Goal: Communication & Community: Answer question/provide support

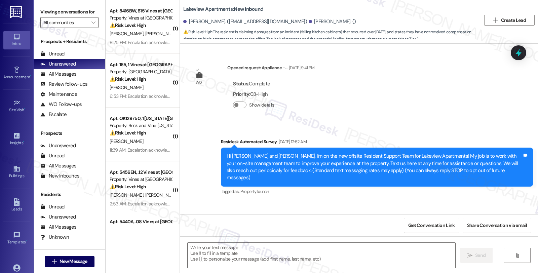
scroll to position [1625, 0]
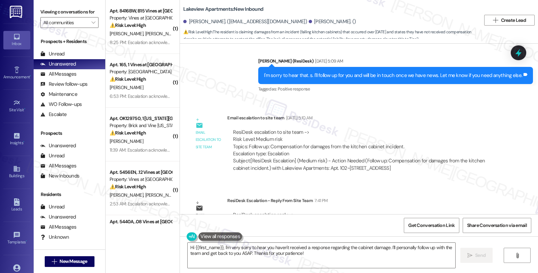
drag, startPoint x: 432, startPoint y: 163, endPoint x: 409, endPoint y: 163, distance: 23.2
click at [432, 192] on div "Email escalation reply ResiDesk Escalation - Reply From Site Team 7:41 PM ResiD…" at bounding box center [346, 217] width 322 height 51
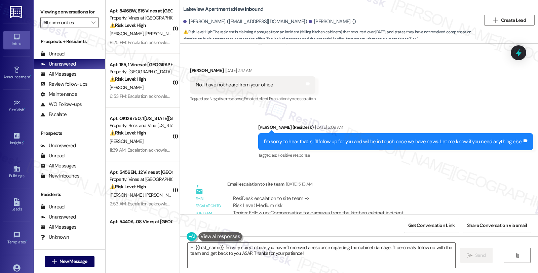
scroll to position [1550, 0]
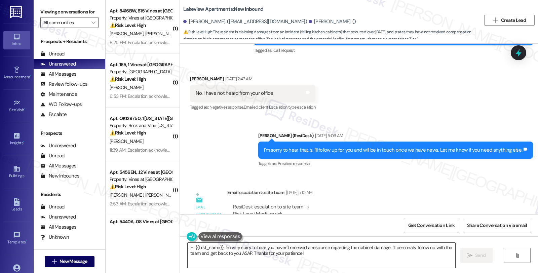
click at [187, 247] on textarea "Hi {{first_name}}, I'm very sorry to hear you haven't received a response regar…" at bounding box center [320, 255] width 267 height 25
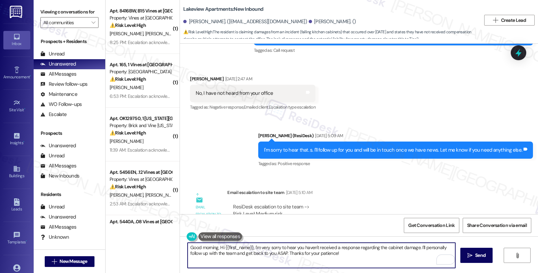
drag, startPoint x: 415, startPoint y: 247, endPoint x: 418, endPoint y: 254, distance: 8.1
click at [418, 254] on textarea "Good morning, Hi {{first_name}}, I'm very sorry to hear you haven't received a …" at bounding box center [320, 255] width 267 height 25
paste textarea "The claim was submitted to our main office. The manager will follow and respond…"
click at [198, 75] on div "Michelle Coppin Aug 09, 2025 at 2:47 AM" at bounding box center [252, 79] width 125 height 9
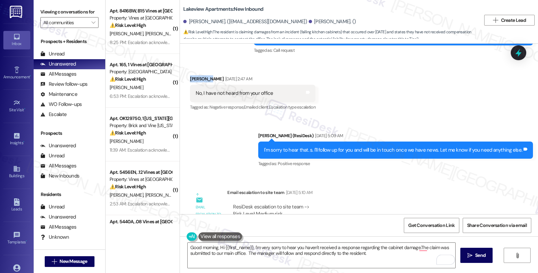
click at [198, 75] on div "Michelle Coppin Aug 09, 2025 at 2:47 AM" at bounding box center [252, 79] width 125 height 9
copy div "Michelle"
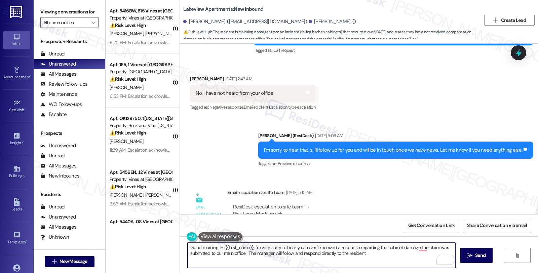
click at [215, 249] on textarea "Good morning, Hi {{first_name}}, I'm very sorry to hear you haven't received a …" at bounding box center [320, 255] width 267 height 25
paste textarea "Michelle"
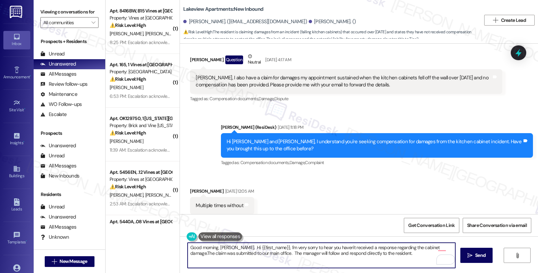
scroll to position [1326, 0]
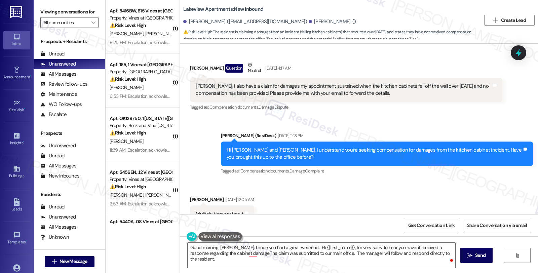
click at [511, 183] on div "Received via SMS Michelle Coppin Aug 09, 2025 at 12:05 AM Multiple times withou…" at bounding box center [359, 204] width 358 height 47
click at [464, 181] on div "Received via SMS Michelle Coppin Aug 09, 2025 at 12:05 AM Multiple times withou…" at bounding box center [359, 204] width 358 height 47
click at [294, 227] on div "Get Conversation Link Share Conversation via email" at bounding box center [359, 225] width 358 height 22
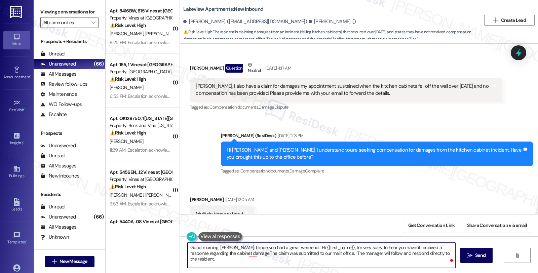
click at [297, 246] on textarea "Good morning, Michelle. I hope you had a great weekend. Hi {{first_name}}, I'm …" at bounding box center [320, 255] width 267 height 25
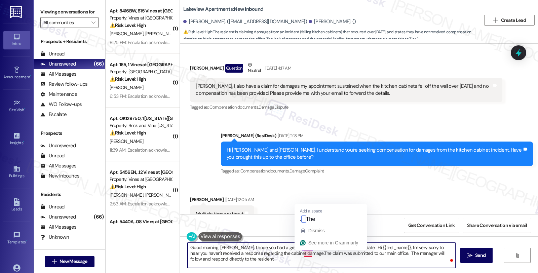
click at [299, 251] on textarea "Good morning, Michelle. I hope you had a great weekend. I'd like to give you an…" at bounding box center [320, 255] width 267 height 25
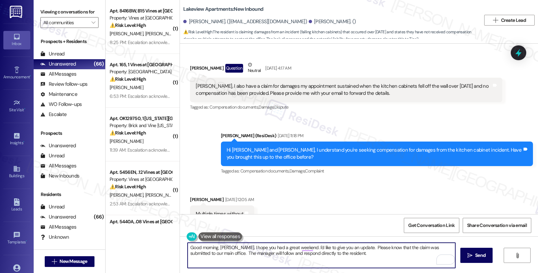
click at [412, 249] on textarea "Good morning, Michelle. I hope you had a great weekend. I'd like to give you an…" at bounding box center [320, 255] width 267 height 25
click at [354, 246] on textarea "Good morning, Michelle. I hope you had a great weekend. I'd like to give you an…" at bounding box center [320, 255] width 267 height 25
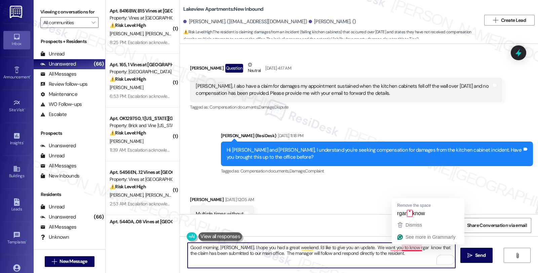
click at [398, 246] on textarea "Good morning, Michelle. I hope you had a great weekend. I'd like to give you an…" at bounding box center [320, 255] width 267 height 25
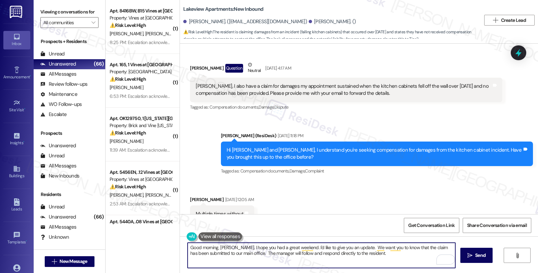
click at [289, 253] on textarea "Good morning, Michelle. I hope you had a great weekend. I'd like to give you an…" at bounding box center [320, 255] width 267 height 25
drag, startPoint x: 329, startPoint y: 254, endPoint x: 345, endPoint y: 257, distance: 15.7
click at [345, 257] on textarea "Good morning, Michelle. I hope you had a great weekend. I'd like to give you an…" at bounding box center [320, 255] width 267 height 25
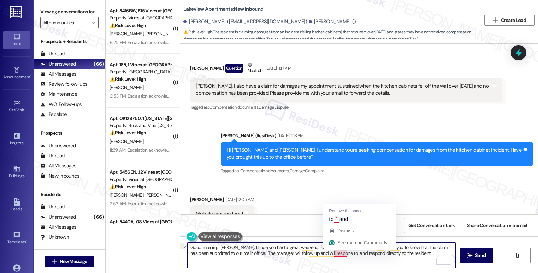
drag, startPoint x: 310, startPoint y: 255, endPoint x: 341, endPoint y: 254, distance: 30.3
click at [341, 254] on textarea "Good morning, Michelle. I hope you had a great weekend. I'd like to give you an…" at bounding box center [320, 255] width 267 height 25
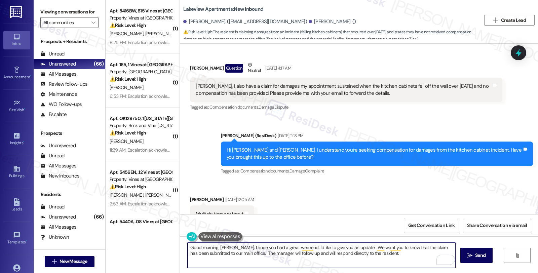
click at [360, 253] on textarea "Good morning, Michelle. I hope you had a great weekend. I'd like to give you an…" at bounding box center [320, 255] width 267 height 25
click at [350, 254] on textarea "Good morning, Michelle. I hope you had a great weekend. I'd like to give you an…" at bounding box center [320, 255] width 267 height 25
click at [377, 257] on textarea "Good morning, Michelle. I hope you had a great weekend. I'd like to give you an…" at bounding box center [320, 255] width 267 height 25
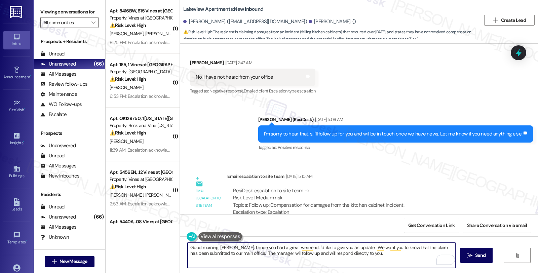
scroll to position [1625, 0]
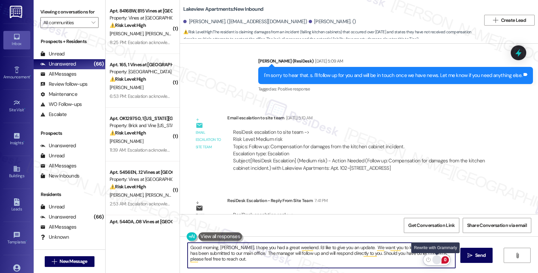
click at [437, 261] on div "Rewrite with Grammarly" at bounding box center [436, 260] width 7 height 8
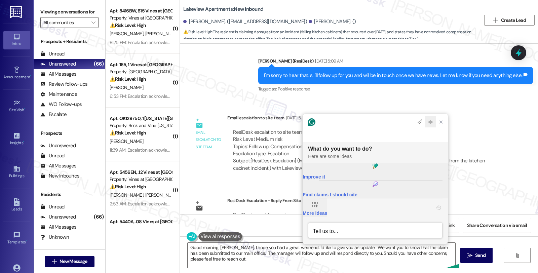
scroll to position [0, 0]
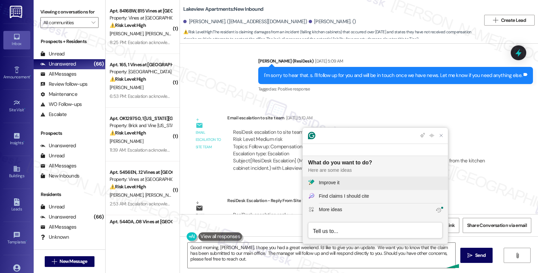
click at [354, 180] on div "Improve it" at bounding box center [380, 182] width 124 height 7
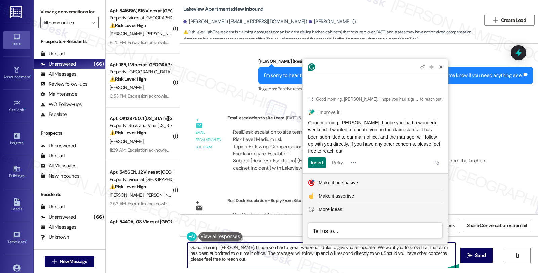
click at [348, 252] on textarea "Good morning, Michelle. I hope you had a great weekend. I'd like to give you an…" at bounding box center [320, 255] width 267 height 25
click at [345, 251] on textarea "Good morning, Michelle. I hope you had a great weekend. I'd like to give you an…" at bounding box center [320, 255] width 267 height 25
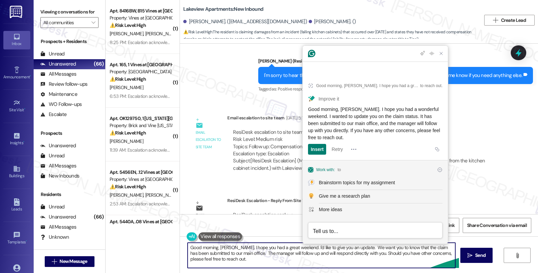
click at [337, 260] on textarea "Good morning, Michelle. I hope you had a great weekend. I'd like to give you an…" at bounding box center [320, 255] width 267 height 25
click at [240, 257] on textarea "Good morning, Michelle. I hope you had a great weekend. I'd like to give you an…" at bounding box center [320, 255] width 267 height 25
click at [301, 266] on textarea "Good morning, Michelle. I hope you had a great weekend. I'd like to give you an…" at bounding box center [320, 255] width 267 height 25
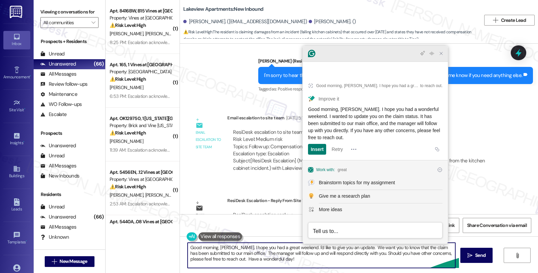
click at [441, 56] on icon "Close Grammarly Assistant" at bounding box center [440, 53] width 5 height 5
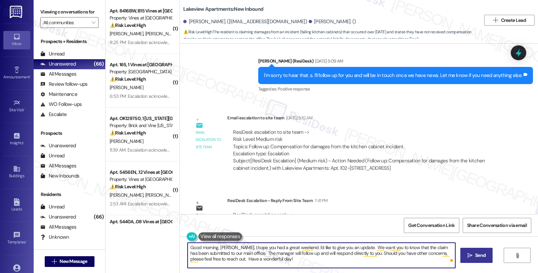
type textarea "Good morning, Michelle. I hope you had a great weekend. I'd like to give you an…"
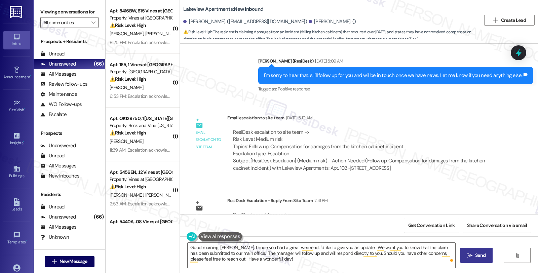
click at [471, 255] on span " Send" at bounding box center [476, 255] width 21 height 7
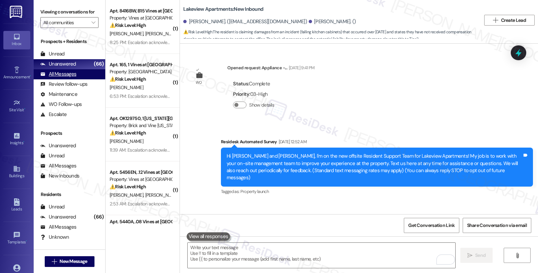
scroll to position [1625, 0]
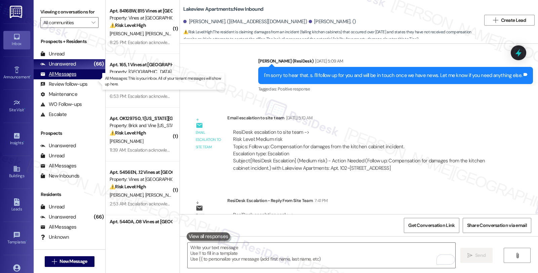
click at [72, 78] on div "All Messages" at bounding box center [58, 74] width 36 height 7
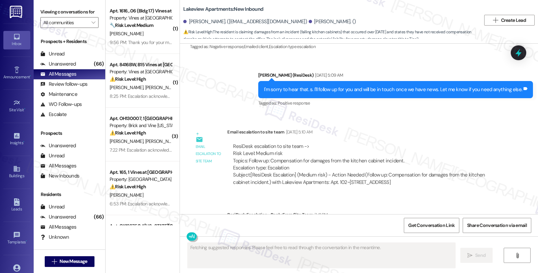
scroll to position [1696, 0]
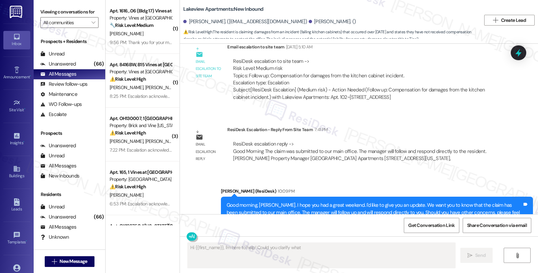
type textarea "Hi {{first_name}}, I'm here to help! Could you clarify what"
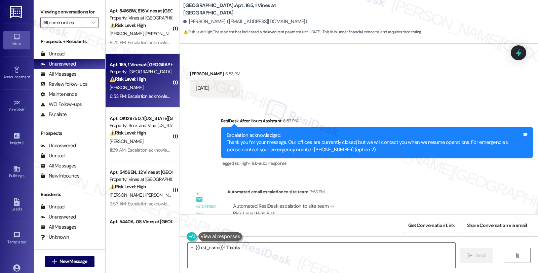
scroll to position [2484, 0]
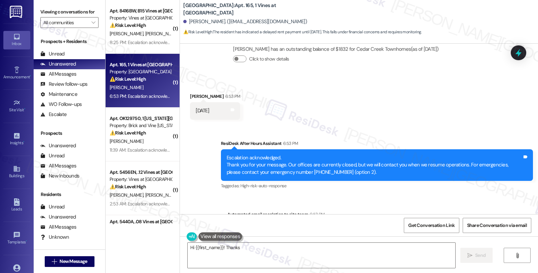
click at [193, 93] on div "[PERSON_NAME] 6:53 PM" at bounding box center [215, 97] width 50 height 9
copy div "Jovalyn"
click at [187, 244] on textarea "Hi {{first_name}}! Thanks for letting us know. I'll make a note that your rent …" at bounding box center [320, 255] width 267 height 25
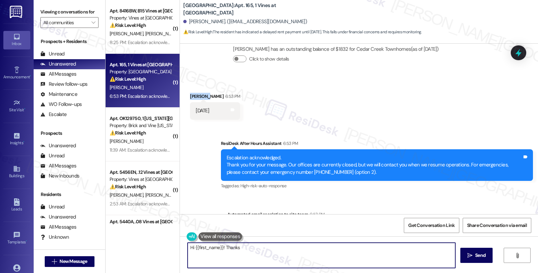
click at [187, 244] on textarea "Hi {{first_name}}! Thanks for letting us know. I'll make a note that your rent …" at bounding box center [320, 255] width 267 height 25
type textarea "Good morning, {{first_name}}! Thanks for letting us know. I'll make a note that…"
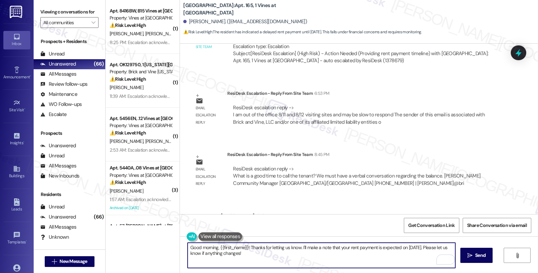
scroll to position [2725, 0]
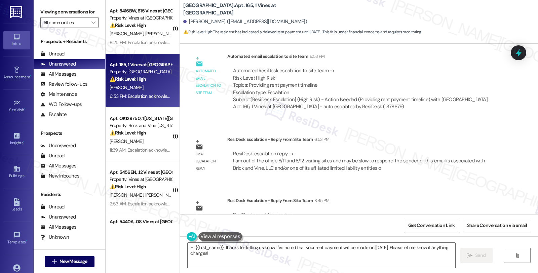
scroll to position [2671, 0]
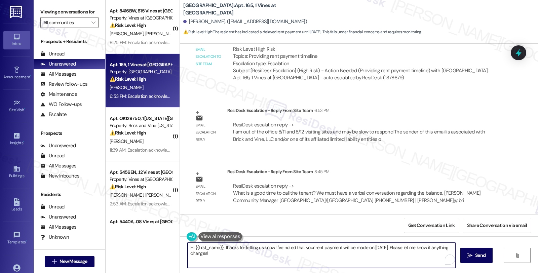
drag, startPoint x: 271, startPoint y: 247, endPoint x: 289, endPoint y: 251, distance: 17.9
click at [289, 251] on textarea "Hi {{first_name}}, thanks for letting us know! I've noted that your rent paymen…" at bounding box center [320, 255] width 267 height 25
paste textarea "What is a good time to call the tenant? We must have a verbal conversation rega…"
click at [271, 247] on textarea "Hi {{first_name}}, thanks for letting us know! What is a good time to call the …" at bounding box center [320, 255] width 267 height 25
click at [385, 247] on textarea "Hi {{first_name}}, thanks for letting us know! Could you please tell me what is…" at bounding box center [320, 255] width 267 height 25
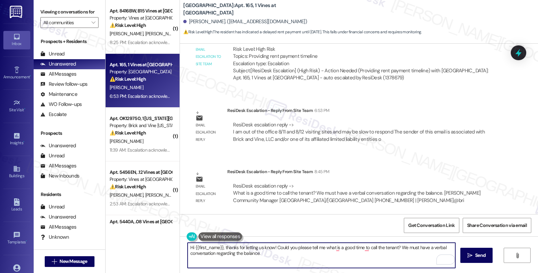
click at [383, 247] on textarea "Hi {{first_name}}, thanks for letting us know! Could you please tell me what is…" at bounding box center [320, 255] width 267 height 25
click at [373, 247] on textarea "Hi {{first_name}}, thanks for letting us know! Could you please tell me what is…" at bounding box center [320, 255] width 267 height 25
click at [391, 248] on textarea "Hi {{first_name}}, thanks for letting us know! Could you please tell me what is…" at bounding box center [320, 255] width 267 height 25
click at [264, 258] on textarea "Hi {{first_name}}, thanks for letting us know! Could you please tell me what is…" at bounding box center [320, 255] width 267 height 25
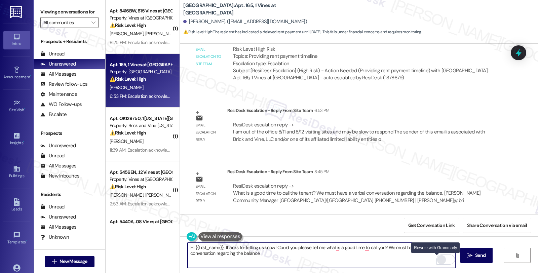
click at [437, 257] on div "Rewrite with Grammarly" at bounding box center [440, 260] width 7 height 8
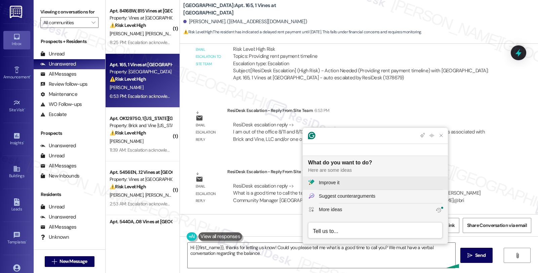
scroll to position [0, 0]
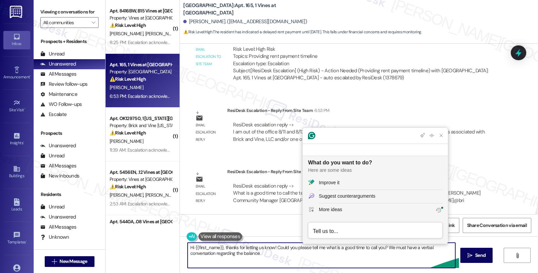
drag, startPoint x: 281, startPoint y: 258, endPoint x: 136, endPoint y: 229, distance: 147.3
click at [136, 229] on div "( 1 ) Apt. 8416BW, B15 Vines at Stony Brook Property: Vines at Stonybrook ⚠️ Ri…" at bounding box center [321, 136] width 432 height 273
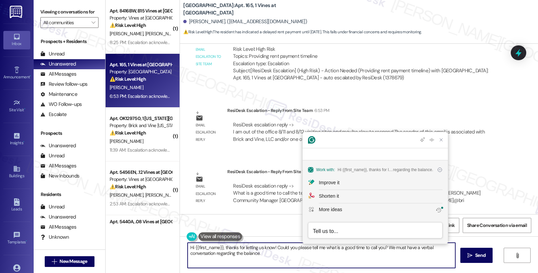
click at [257, 264] on textarea "Hi {{first_name}}, thanks for letting us know! Could you please tell me what is…" at bounding box center [320, 255] width 267 height 25
drag, startPoint x: 223, startPoint y: 247, endPoint x: 297, endPoint y: 253, distance: 74.8
click at [297, 253] on textarea "Hi {{first_name}}, thanks for letting us know! Could you please tell me what is…" at bounding box center [320, 255] width 267 height 25
paste textarea "you for letting us know. Could you please share a convenient time for us to cal…"
click at [308, 252] on textarea "Hi {{first_name}}, thank you for letting us know. Could you please share a conv…" at bounding box center [320, 255] width 267 height 25
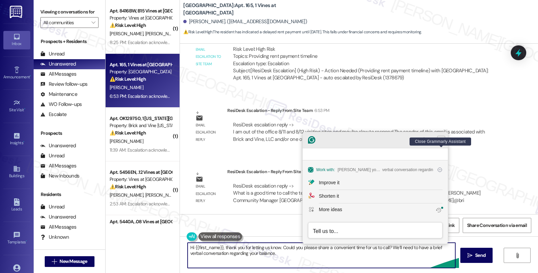
type textarea "Hi {{first_name}}, thank you for letting us know. Could you please share a conv…"
click at [443, 142] on icon "Close Grammarly Assistant" at bounding box center [440, 139] width 5 height 5
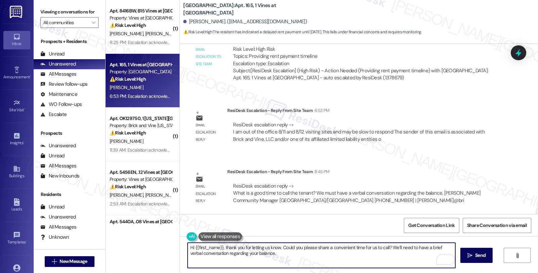
click at [370, 252] on textarea "Hi {{first_name}}, thank you for letting us know. Could you please share a conv…" at bounding box center [320, 255] width 267 height 25
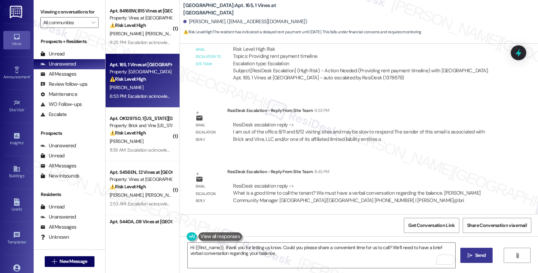
click at [476, 253] on span "Send" at bounding box center [480, 255] width 10 height 7
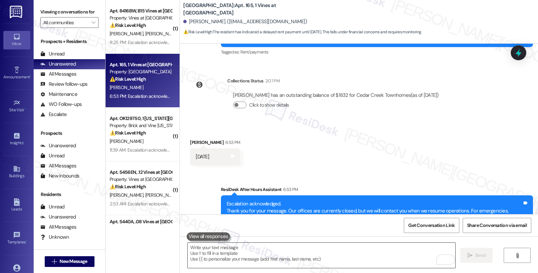
scroll to position [2394, 0]
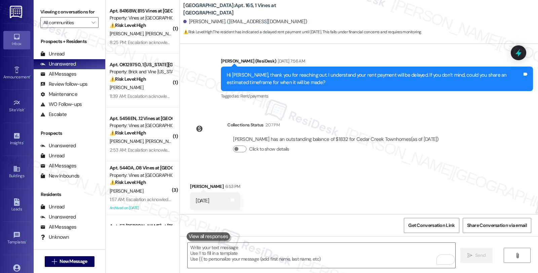
click at [440, 155] on div "Collections Status 2:07 PM Jovalyn Sims has an outstanding balance of $1832 for…" at bounding box center [317, 142] width 264 height 52
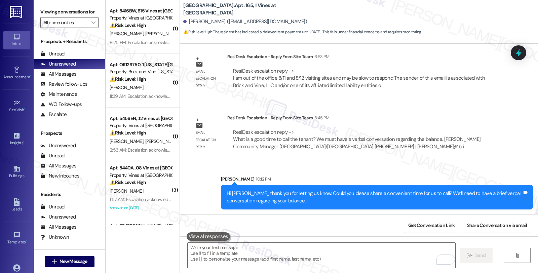
scroll to position [2725, 0]
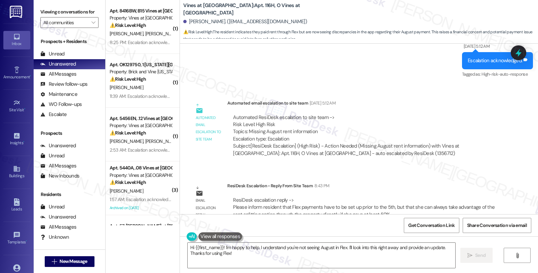
scroll to position [2285, 0]
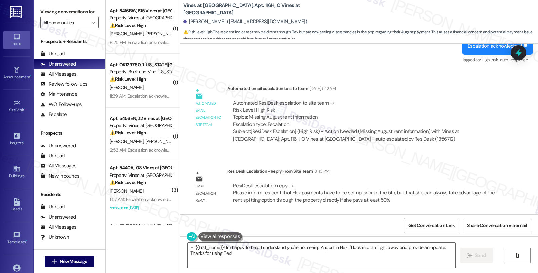
click at [458, 126] on div "Automated ResiDesk escalation to site team -> Risk Level: High Risk Topics: Mis…" at bounding box center [364, 113] width 263 height 29
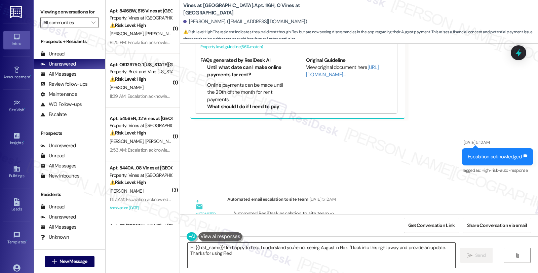
scroll to position [2173, 0]
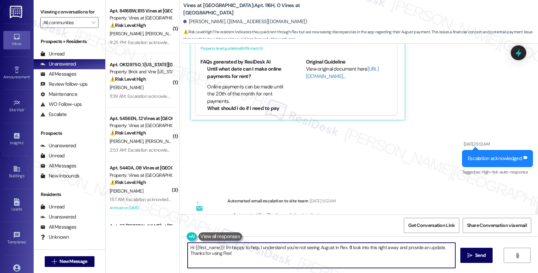
click at [218, 246] on textarea "Hi {{first_name}}! I'm happy to help. I understand you're not seeing August in …" at bounding box center [320, 255] width 267 height 25
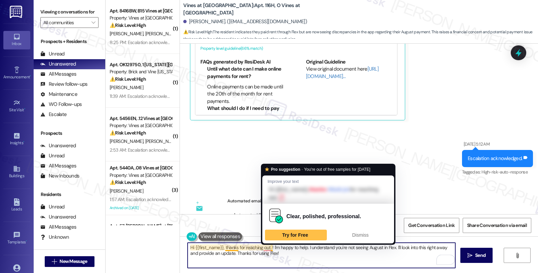
click at [267, 248] on textarea "Hi {{first_name}}, thanks for reaching out. ! I'm happy to help. I understand y…" at bounding box center [320, 255] width 267 height 25
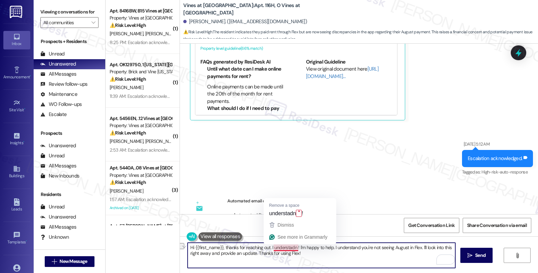
drag, startPoint x: 270, startPoint y: 247, endPoint x: 294, endPoint y: 247, distance: 23.5
click at [294, 247] on textarea "Hi {{first_name}}, thanks for reaching out. I understadn ! I'm happy to help. I…" at bounding box center [320, 255] width 267 height 25
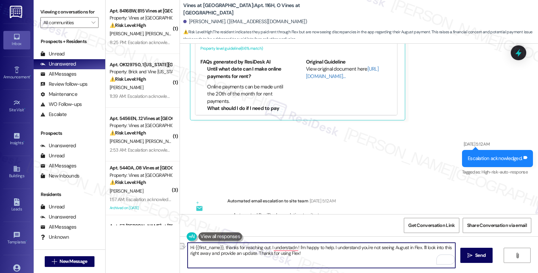
click at [329, 244] on textarea "Hi {{first_name}}, thanks for reaching out. I understadn ! I'm happy to help. I…" at bounding box center [320, 255] width 267 height 25
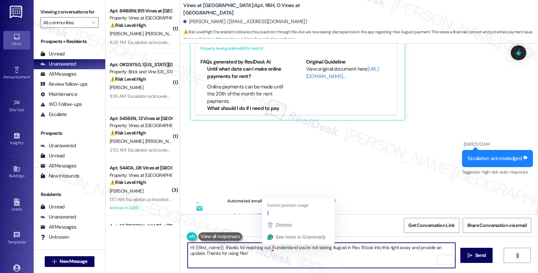
click at [268, 245] on textarea "Hi {{first_name}}, thanks for reaching out. II understand you're not seeing Aug…" at bounding box center [320, 255] width 267 height 25
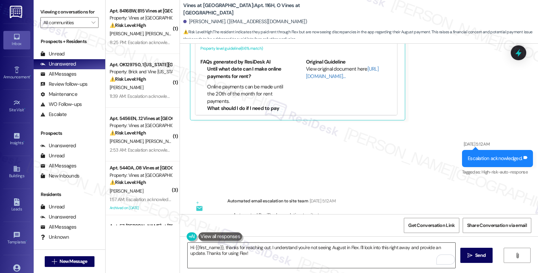
click at [416, 251] on textarea "Hi {{first_name}}, thanks for reaching out. I understand you're not seeing Augu…" at bounding box center [320, 255] width 267 height 25
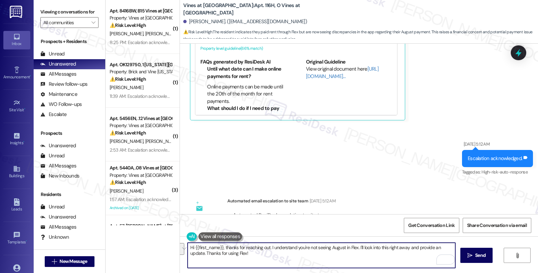
drag, startPoint x: 355, startPoint y: 245, endPoint x: 366, endPoint y: 257, distance: 16.2
click at [366, 257] on textarea "Hi {{first_name}}, thanks for reaching out. I understand you're not seeing Augu…" at bounding box center [320, 255] width 267 height 25
paste textarea "Please inform resident that Flex payments have to be set up prior to the 5th, b…"
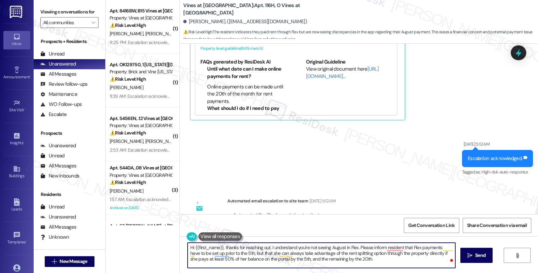
click at [355, 248] on textarea "Hi {{first_name}}, thanks for reaching out. I understand you're not seeing Augu…" at bounding box center [320, 255] width 267 height 25
click at [406, 246] on textarea "Hi {{first_name}}, thanks for reaching out. I understand you're not seeing Augu…" at bounding box center [320, 255] width 267 height 25
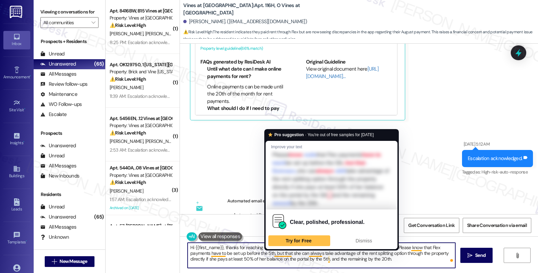
click at [271, 254] on textarea "Hi {{first_name}}, thanks for reaching out. I understand you're not seeing Augu…" at bounding box center [320, 255] width 267 height 25
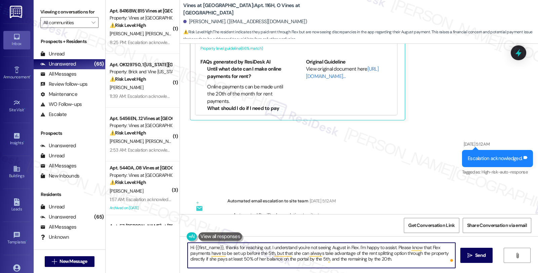
click at [288, 252] on textarea "Hi {{first_name}}, thanks for reaching out. I understand you're not seeing Augu…" at bounding box center [320, 255] width 267 height 25
click at [207, 259] on textarea "Hi {{first_name}}, thanks for reaching out. I understand you're not seeing Augu…" at bounding box center [320, 255] width 267 height 25
click at [221, 256] on textarea "Hi {{first_name}}, thanks for reaching out. I understand you're not seeing Augu…" at bounding box center [320, 255] width 267 height 25
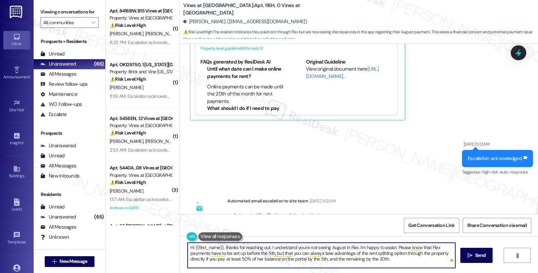
click at [254, 257] on textarea "Hi {{first_name}}, thanks for reaching out. I understand you're not seeing Augu…" at bounding box center [320, 255] width 267 height 25
drag, startPoint x: 398, startPoint y: 259, endPoint x: 167, endPoint y: 245, distance: 231.6
click at [167, 245] on div "( 1 ) Apt. 8416BW, B15 Vines at Stony Brook Property: Vines at Stonybrook ⚠️ Ri…" at bounding box center [321, 136] width 432 height 273
click at [327, 255] on textarea "Hi {{first_name}}, thanks for reaching out. I understand you're not seeing Augu…" at bounding box center [320, 255] width 267 height 25
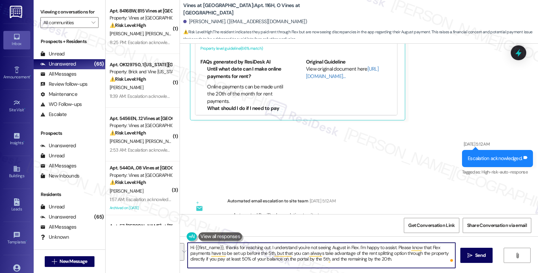
drag, startPoint x: 393, startPoint y: 247, endPoint x: 401, endPoint y: 259, distance: 14.4
click at [401, 259] on textarea "Hi {{first_name}}, thanks for reaching out. I understand you're not seeing Augu…" at bounding box center [320, 255] width 267 height 25
paste textarea "note that Flex payments must be set up before the 5th. However, you can still t…"
type textarea "Hi {{first_name}}, thanks for reaching out. I understand you're not seeing Augu…"
click at [476, 261] on button " Send" at bounding box center [476, 255] width 33 height 15
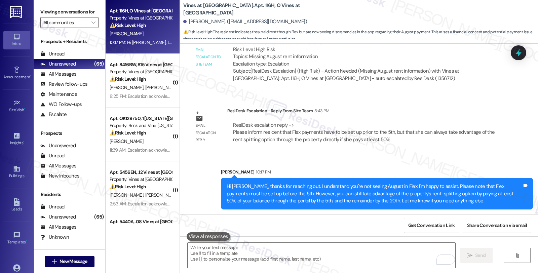
scroll to position [2346, 0]
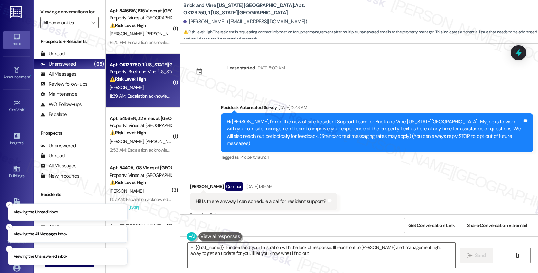
type textarea "Hi {{first_name}}, I understand your frustration with the lack of response. I'l…"
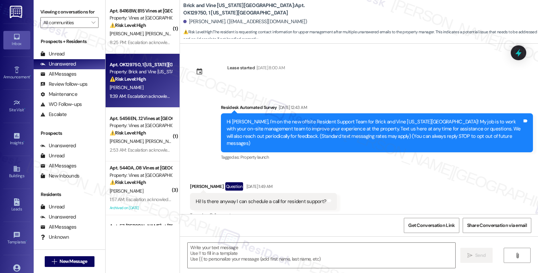
scroll to position [2708, 0]
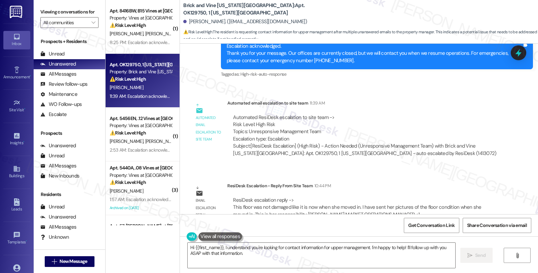
click at [498, 151] on div "Automated email escalation to site team Automated email escalation to site team…" at bounding box center [346, 130] width 322 height 73
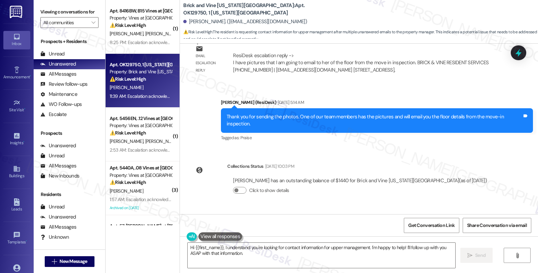
scroll to position [2484, 0]
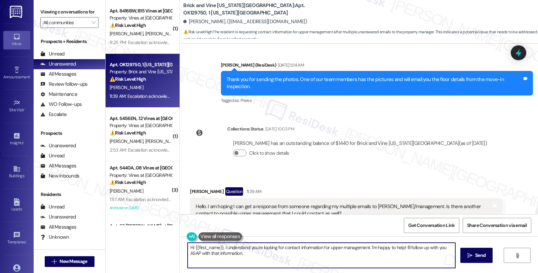
click at [253, 256] on textarea "Hi {{first_name}}, I understand you're looking for contact information for uppe…" at bounding box center [320, 255] width 267 height 25
paste textarea "This floor was not damaged like it is now when she moved in. I have sent her pi…"
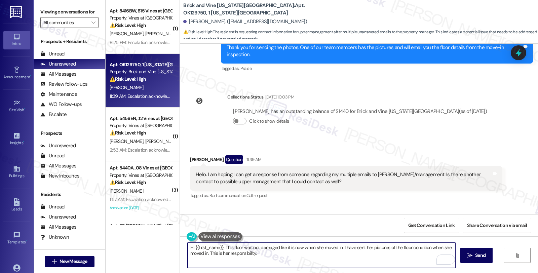
scroll to position [2521, 0]
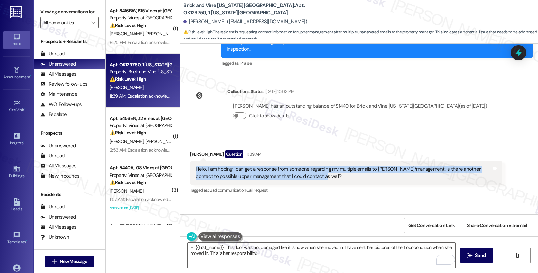
drag, startPoint x: 320, startPoint y: 163, endPoint x: 187, endPoint y: 156, distance: 132.6
click at [190, 161] on div "Hello. I am hoping I can get a response from someone regarding my multiple emai…" at bounding box center [346, 173] width 312 height 25
copy div "Hello. I am hoping I can get a response from someone regarding my multiple emai…"
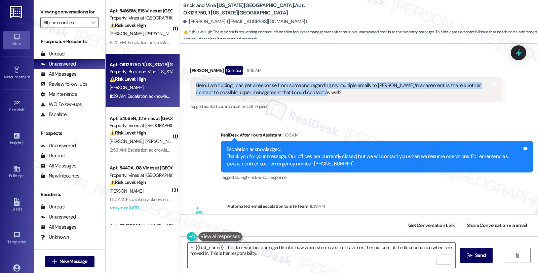
scroll to position [2708, 0]
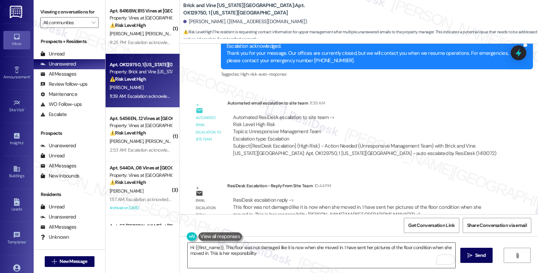
click at [286, 259] on textarea "Hi {{first_name}}, This floor was not damaged like it is now when she moved in.…" at bounding box center [320, 255] width 267 height 25
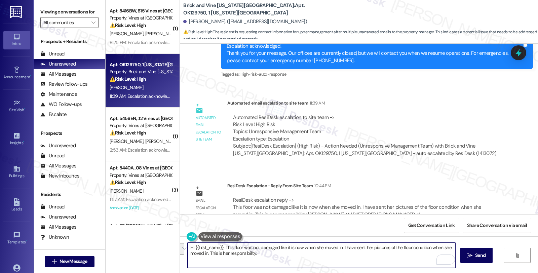
click at [222, 249] on textarea "Hi {{first_name}}, This floor was not damaged like it is now when she moved in.…" at bounding box center [320, 255] width 267 height 25
click at [219, 250] on textarea "Hi {{first_name}}, This floor was not damaged like it is now when she moved in.…" at bounding box center [320, 255] width 267 height 25
click at [222, 249] on textarea "Hi {{first_name}}, This floor was not damaged like it is now when she moved in.…" at bounding box center [320, 255] width 267 height 25
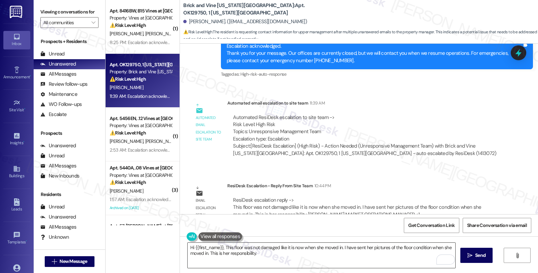
click at [222, 250] on textarea "Hi {{first_name}}, This floor was not damaged like it is now when she moved in.…" at bounding box center [320, 255] width 267 height 25
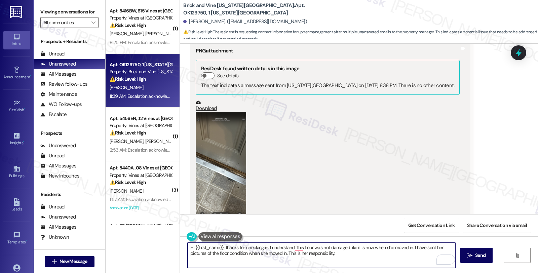
scroll to position [2148, 0]
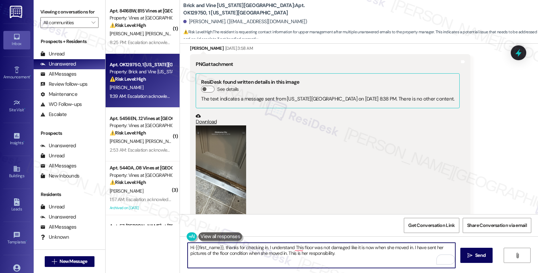
click at [234, 187] on button "Zoom image" at bounding box center [221, 179] width 50 height 109
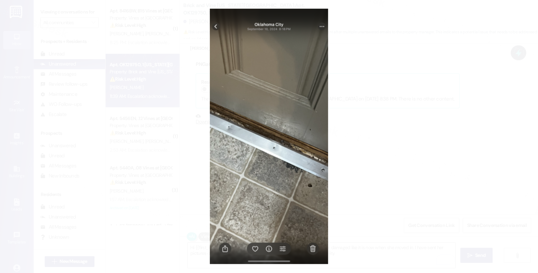
click at [415, 156] on button "Unzoom image" at bounding box center [269, 136] width 538 height 273
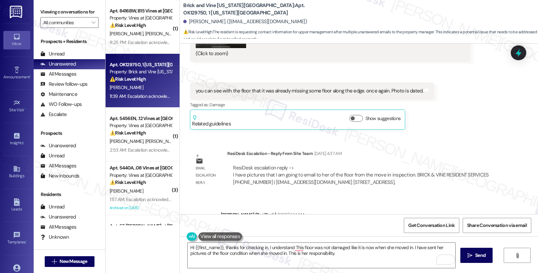
scroll to position [2521, 0]
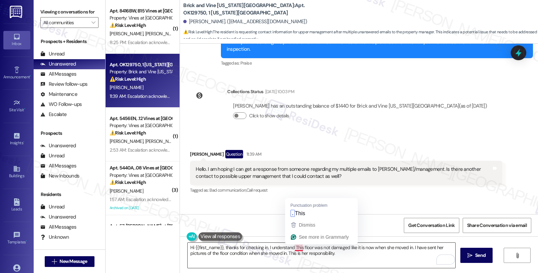
click at [290, 245] on textarea "Hi {{first_name}}, thanks for checking in. I understand This floor was not dama…" at bounding box center [320, 255] width 267 height 25
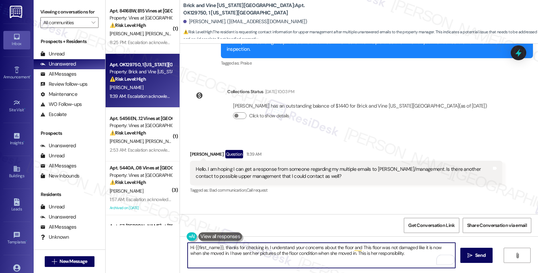
click at [358, 247] on textarea "Hi {{first_name}}, thanks for checking in. I understand your concerns about the…" at bounding box center [320, 255] width 267 height 25
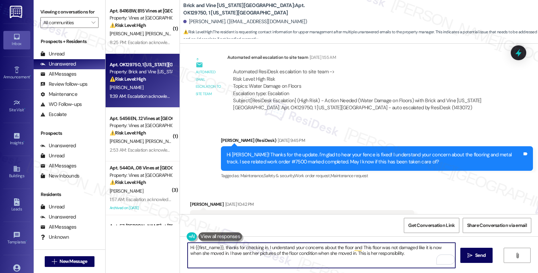
scroll to position [879, 0]
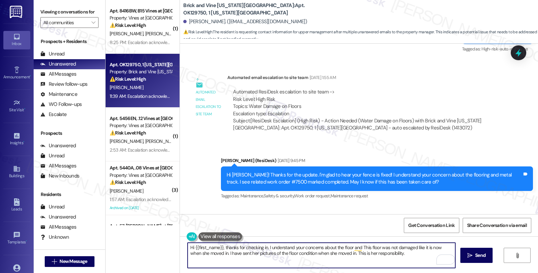
click at [348, 247] on textarea "Hi {{first_name}}, thanks for checking in. I understand your concerns about the…" at bounding box center [320, 255] width 267 height 25
click at [350, 246] on textarea "Hi {{first_name}}, thanks for checking in. I understand your concerns about the…" at bounding box center [320, 255] width 267 height 25
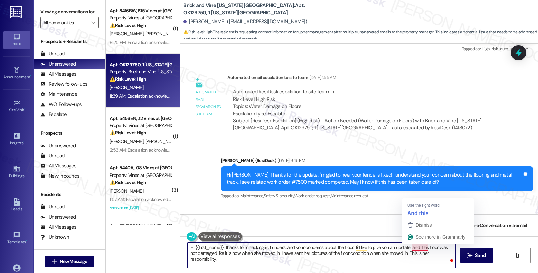
click at [408, 248] on textarea "Hi {{first_name}}, thanks for checking in. I understand your concerns about the…" at bounding box center [320, 255] width 267 height 25
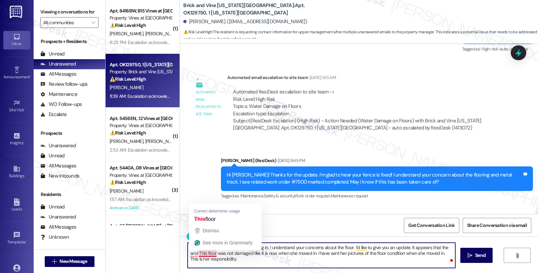
click at [203, 255] on textarea "Hi {{first_name}}, thanks for checking in. I understand your concerns about the…" at bounding box center [320, 255] width 267 height 25
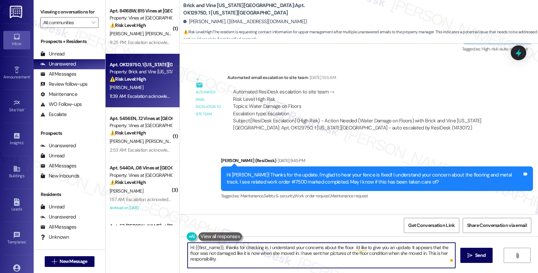
click at [267, 251] on textarea "Hi {{first_name}}, thanks for checking in. I understand your concerns about the…" at bounding box center [320, 255] width 267 height 25
click at [296, 253] on textarea "Hi {{first_name}}, thanks for checking in. I understand your concerns about the…" at bounding box center [320, 255] width 267 height 25
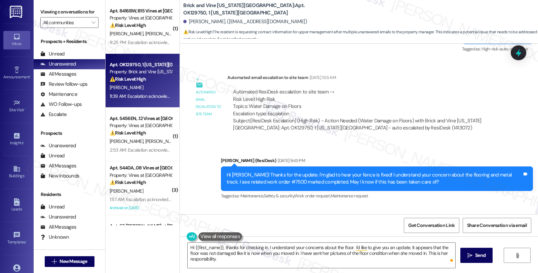
click at [440, 191] on div "Tagged as: Maintenance , Click to highlight conversations about Maintenance Saf…" at bounding box center [377, 196] width 312 height 10
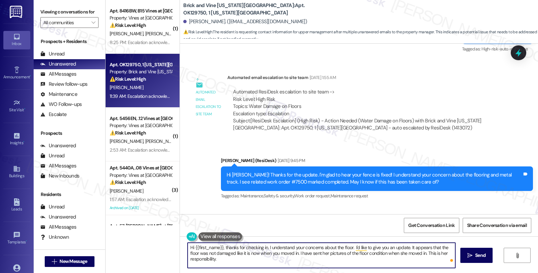
click at [295, 254] on textarea "Hi {{first_name}}, thanks for checking in. I understand your concerns about the…" at bounding box center [320, 255] width 267 height 25
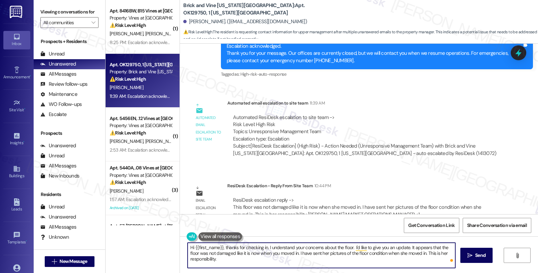
scroll to position [2558, 0]
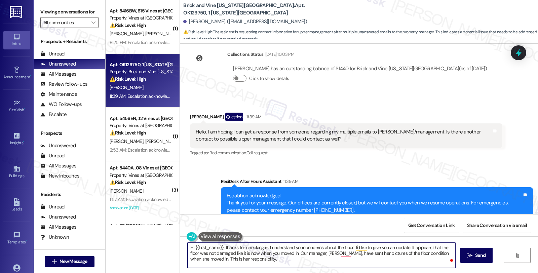
click at [358, 251] on textarea "Hi {{first_name}}, thanks for checking in. I understand your concerns about the…" at bounding box center [320, 255] width 267 height 25
click at [437, 252] on textarea "Hi {{first_name}}, thanks for checking in. I understand your concerns about the…" at bounding box center [320, 255] width 267 height 25
drag, startPoint x: 205, startPoint y: 259, endPoint x: 274, endPoint y: 261, distance: 68.9
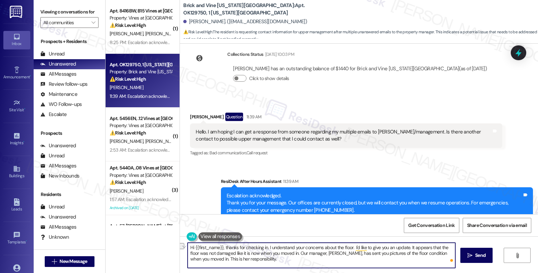
click at [274, 261] on textarea "Hi {{first_name}}, thanks for checking in. I understand your concerns about the…" at bounding box center [320, 255] width 267 height 25
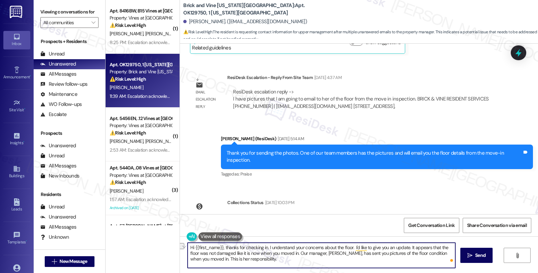
scroll to position [2409, 0]
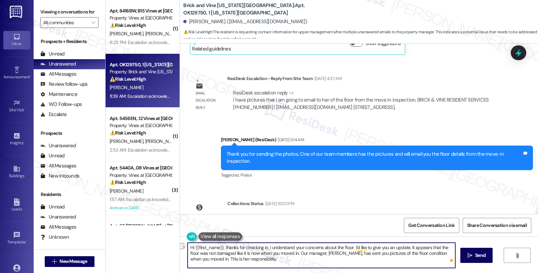
click at [207, 258] on textarea "Hi {{first_name}}, thanks for checking in. I understand your concerns about the…" at bounding box center [320, 255] width 267 height 25
click at [221, 249] on textarea "Hi {{first_name}}, thanks for checking in. I understand your concerns about the…" at bounding box center [320, 255] width 267 height 25
drag, startPoint x: 220, startPoint y: 247, endPoint x: 315, endPoint y: 261, distance: 96.4
click at [315, 261] on textarea "Hi {{first_name}}, thanks for checking in. I understand your concerns about the…" at bounding box center [320, 255] width 267 height 25
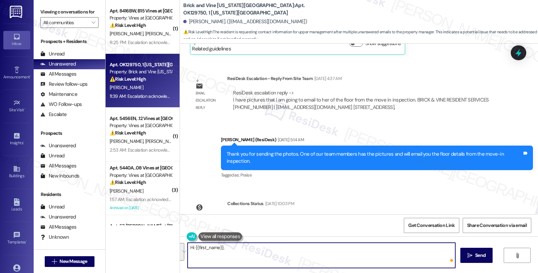
paste textarea "Thank you for checking in and sharing your concerns about the floor. I’ve revie…"
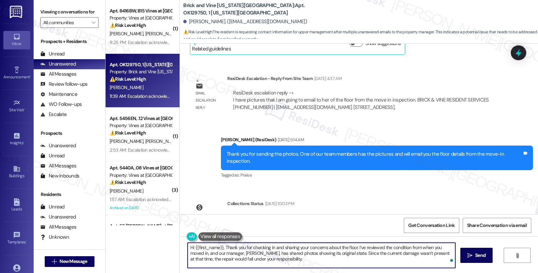
click at [223, 245] on textarea "Hi {{first_name}}, Thank you for checking in and sharing your concerns about th…" at bounding box center [320, 255] width 267 height 25
drag, startPoint x: 353, startPoint y: 247, endPoint x: 402, endPoint y: 247, distance: 48.7
click at [353, 247] on textarea "Hi {{first_name}}, thank you for checking in and sharing your concerns about th…" at bounding box center [320, 255] width 267 height 25
click at [308, 261] on textarea "Hi {{first_name}}, thank you for checking in and sharing your concerns about th…" at bounding box center [320, 255] width 267 height 25
click at [355, 246] on textarea "Hi {{first_name}}, thank you for checking in and sharing your concerns about th…" at bounding box center [320, 255] width 267 height 25
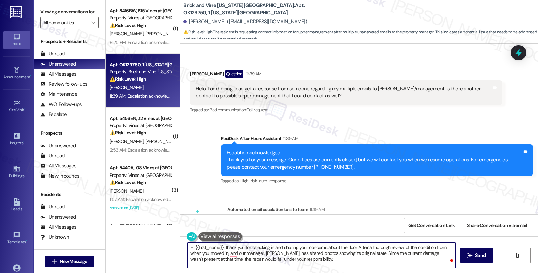
scroll to position [2708, 0]
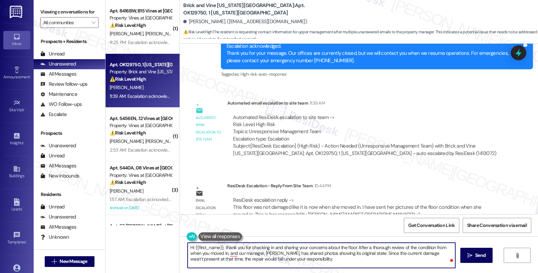
click at [353, 247] on textarea "Hi {{first_name}}, thank you for checking in and sharing your concerns about th…" at bounding box center [320, 255] width 267 height 25
click at [360, 255] on textarea "Hi {{first_name}}, thank you for checking in and sharing your concerns about th…" at bounding box center [320, 255] width 267 height 25
paste textarea "reviewing the move-in records, including photos provided by our manager, Sherry…"
click at [426, 247] on textarea "Hi {{first_name}}, thank you for checking in and sharing your concerns about th…" at bounding box center [320, 255] width 267 height 25
click at [247, 254] on textarea "Hi {{first_name}}, thank you for checking in and sharing your concerns about th…" at bounding box center [320, 255] width 267 height 25
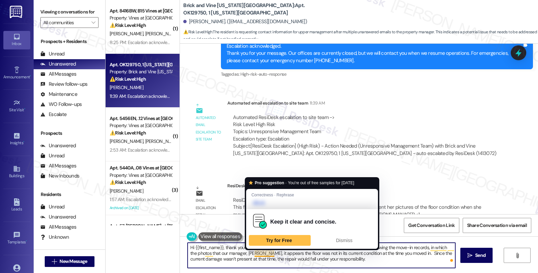
click at [250, 252] on textarea "Hi {{first_name}}, thank you for checking in and sharing your concerns about th…" at bounding box center [320, 255] width 267 height 25
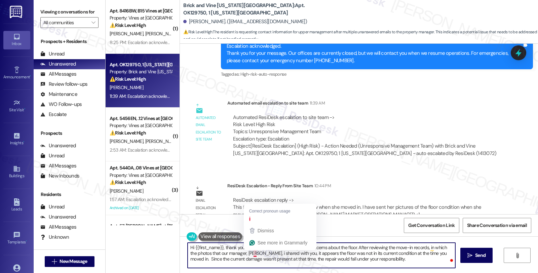
click at [250, 252] on textarea "Hi {{first_name}}, thank you for checking in and sharing your concerns about th…" at bounding box center [320, 255] width 267 height 25
type textarea "Hi {{first_name}}, thank you for checking in and sharing your concerns about th…"
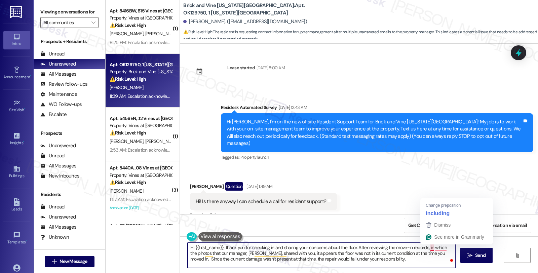
scroll to position [2708, 0]
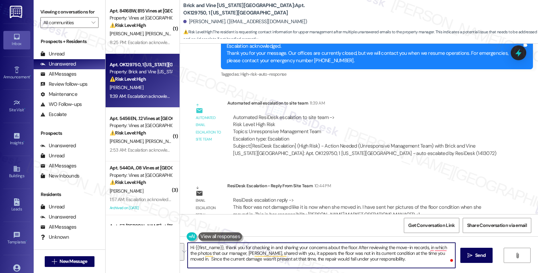
drag, startPoint x: 371, startPoint y: 262, endPoint x: 163, endPoint y: 237, distance: 209.4
click at [163, 237] on div "( 1 ) Apt. 8416BW, B15 Vines at [GEOGRAPHIC_DATA] Property: Vines at [GEOGRAPHI…" at bounding box center [321, 136] width 432 height 273
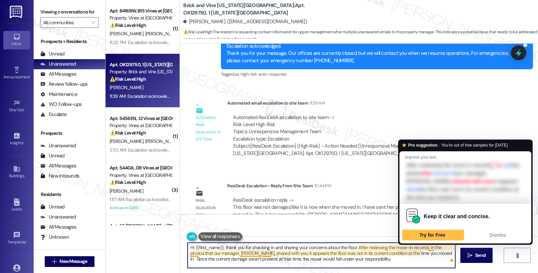
click at [428, 247] on textarea "Hi {{first_name}}, thank you for checking in and sharing your concerns about th…" at bounding box center [320, 255] width 267 height 25
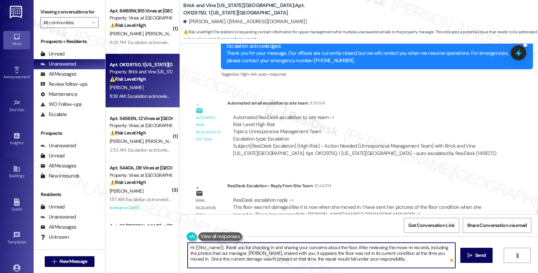
click at [379, 259] on textarea "Hi {{first_name}}, thank you for checking in and sharing your concerns about th…" at bounding box center [320, 255] width 267 height 25
click at [378, 257] on textarea "Hi {{first_name}}, thank you for checking in and sharing your concerns about th…" at bounding box center [320, 255] width 267 height 25
click at [293, 258] on textarea "Hi {{first_name}}, thank you for checking in and sharing your concerns about th…" at bounding box center [320, 255] width 267 height 25
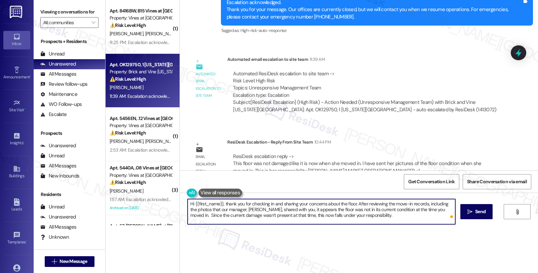
click at [380, 218] on textarea "Hi {{first_name}}, thank you for checking in and sharing your concerns about th…" at bounding box center [320, 211] width 267 height 25
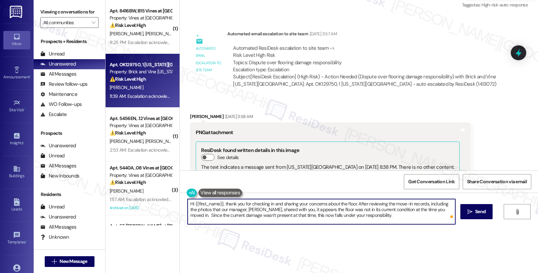
scroll to position [1775, 0]
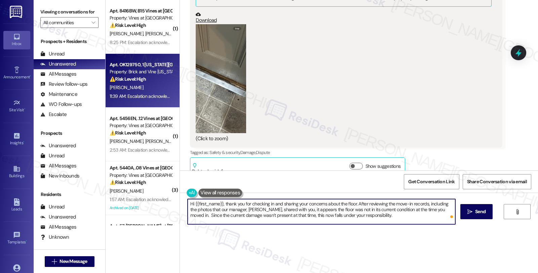
type textarea "Hi {{first_name}}, thank you for checking in and sharing your concerns about th…"
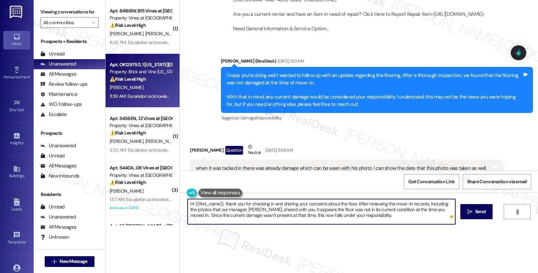
scroll to position [1550, 0]
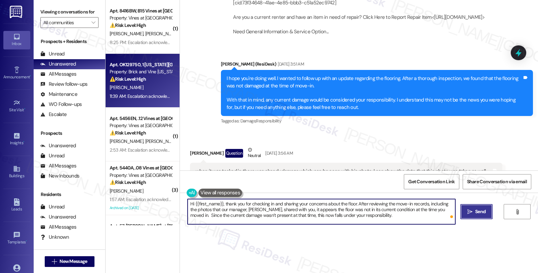
click at [475, 209] on span "Send" at bounding box center [480, 211] width 10 height 7
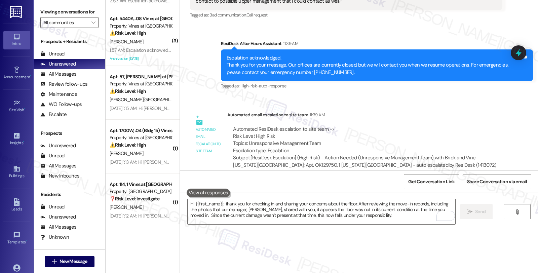
scroll to position [2708, 0]
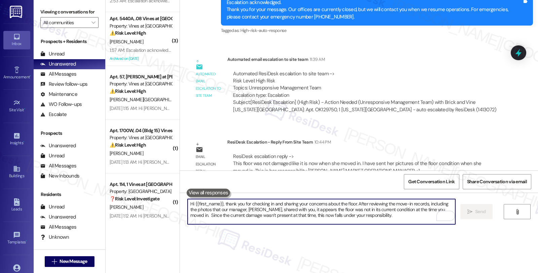
click at [329, 207] on textarea "Hi {{first_name}}, thank you for checking in and sharing your concerns about th…" at bounding box center [320, 211] width 267 height 25
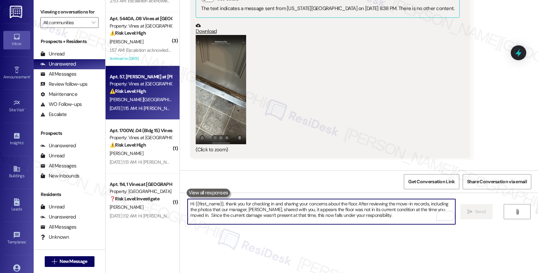
scroll to position [2148, 0]
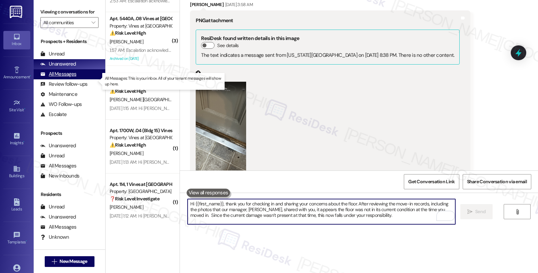
click at [72, 78] on div "All Messages" at bounding box center [58, 74] width 36 height 7
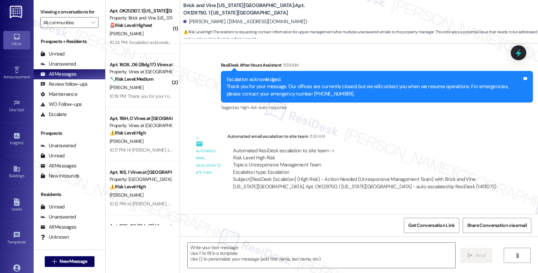
type textarea "Fetching suggested responses. Please feel free to read through the conversation…"
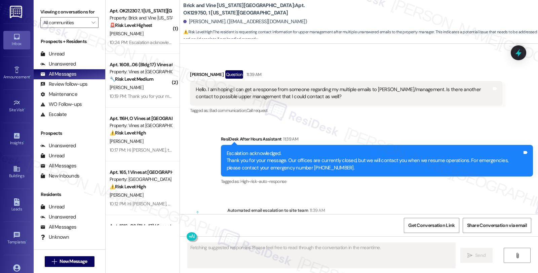
scroll to position [2708, 0]
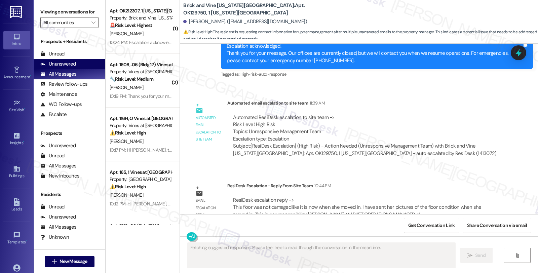
click at [68, 68] on div "Unanswered" at bounding box center [58, 63] width 36 height 7
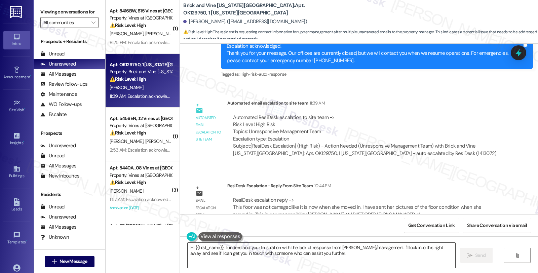
click at [267, 254] on textarea "Hi {{first_name}}, I understand your frustration with the lack of response from…" at bounding box center [320, 255] width 267 height 25
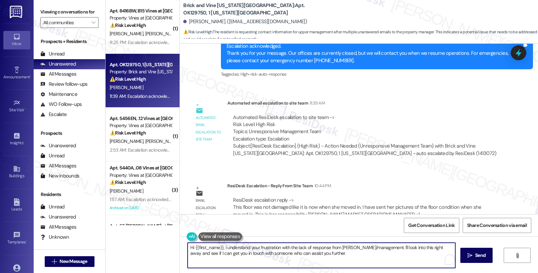
paste textarea "thank you for checking in and sharing your concerns about the floor. After revi…"
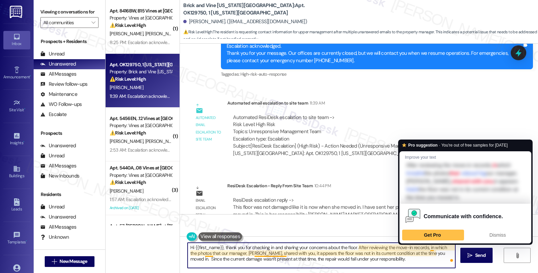
click at [431, 246] on textarea "Hi {{first_name}}, thank you for checking in and sharing your concerns about th…" at bounding box center [320, 255] width 267 height 25
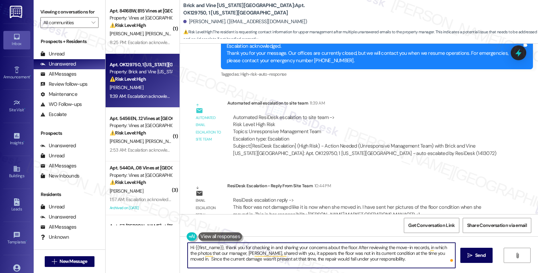
click at [431, 246] on textarea "Hi {{first_name}}, thank you for checking in and sharing your concerns about th…" at bounding box center [320, 255] width 267 height 25
click at [222, 254] on textarea "Hi {{first_name}}, thank you for checking in and sharing your concerns about th…" at bounding box center [320, 255] width 267 height 25
click at [382, 261] on textarea "Hi {{first_name}}, thank you for checking in and sharing your concerns about th…" at bounding box center [320, 255] width 267 height 25
click at [285, 257] on textarea "Hi {{first_name}}, thank you for checking in and sharing your concerns about th…" at bounding box center [320, 255] width 267 height 25
click at [284, 260] on textarea "Hi {{first_name}}, thank you for checking in and sharing your concerns about th…" at bounding box center [320, 255] width 267 height 25
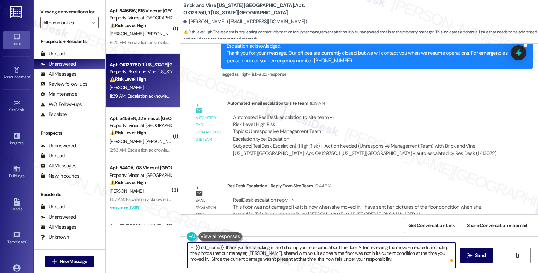
click at [382, 258] on textarea "Hi {{first_name}}, thank you for checking in and sharing your concerns about th…" at bounding box center [320, 255] width 267 height 25
click at [409, 260] on textarea "Hi {{first_name}}, thank you for checking in and sharing your concerns about th…" at bounding box center [320, 255] width 267 height 25
type textarea "Hi {{first_name}}, thank you for checking in and sharing your concerns about th…"
click at [470, 252] on span " Send" at bounding box center [476, 255] width 21 height 7
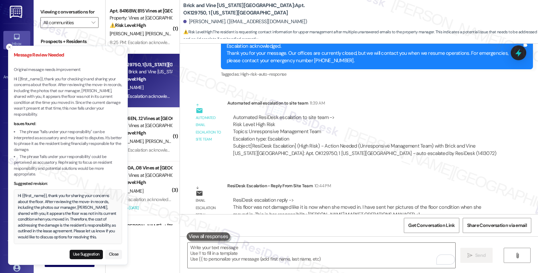
click at [81, 236] on div "Hi {{first_name}}, thank you for sharing your concerns about the floor. After r…" at bounding box center [68, 216] width 100 height 47
click at [87, 253] on button "Use Suggestion" at bounding box center [86, 254] width 33 height 9
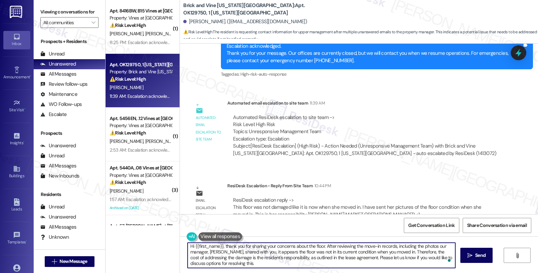
scroll to position [1, 0]
drag, startPoint x: 360, startPoint y: 258, endPoint x: 369, endPoint y: 263, distance: 10.0
click at [369, 263] on textarea "Hi {{first_name}}, thank you for sharing your concerns about the floor. After r…" at bounding box center [320, 255] width 267 height 25
type textarea "Hi {{first_name}}, thank you for sharing your concerns about the floor. After r…"
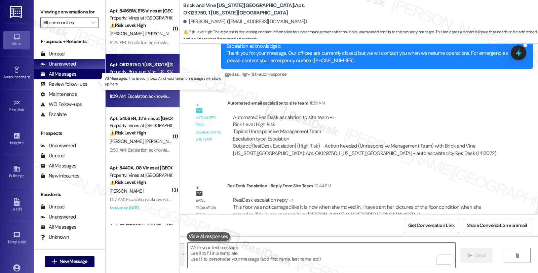
click at [62, 78] on div "All Messages" at bounding box center [58, 74] width 36 height 7
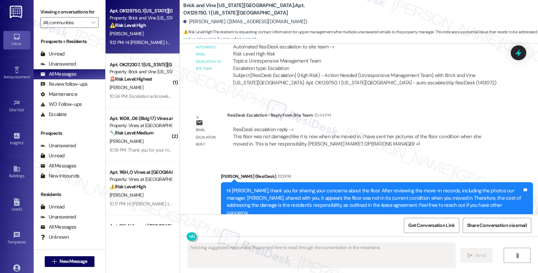
scroll to position [2779, 0]
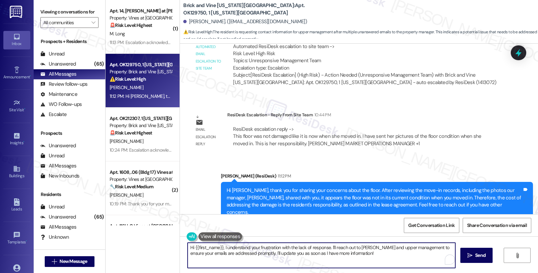
click at [220, 247] on textarea "Hi {{first_name}}, I understand your frustration with the lack of response. I'l…" at bounding box center [320, 255] width 267 height 25
paste textarea "want to first acknowledge how stressful and uncomfortable this situation must b…"
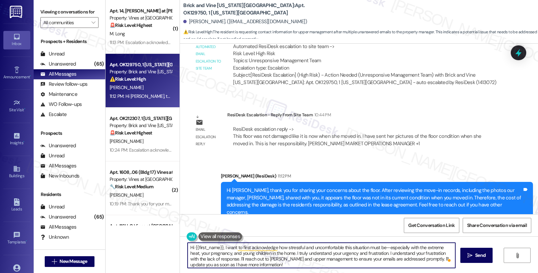
click at [220, 246] on textarea "Hi {{first_name}}, I want to first acknowledge how stressful and uncomfortable …" at bounding box center [320, 255] width 267 height 25
click at [287, 262] on textarea "Hi {{first_name}}, I want to first acknowledge how stressful and uncomfortable …" at bounding box center [320, 255] width 267 height 25
paste textarea "I have contacted the vendor and asked him to take care of this ASAP."
click at [223, 248] on textarea "Hi {{first_name}}, I want to first acknowledge how stressful and uncomfortable …" at bounding box center [320, 255] width 267 height 25
type textarea "Hi {{first_name}}, I want to first acknowledge how stressful and uncomfortable …"
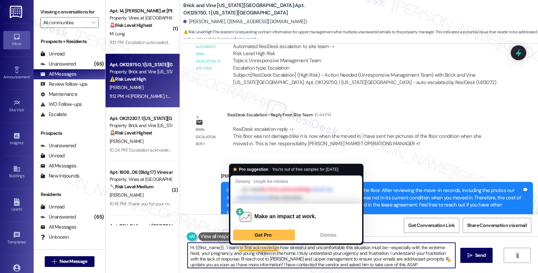
click at [384, 254] on textarea "Hi {{first_name}}, I want to first acknowledge how stressful and uncomfortable …" at bounding box center [320, 255] width 267 height 25
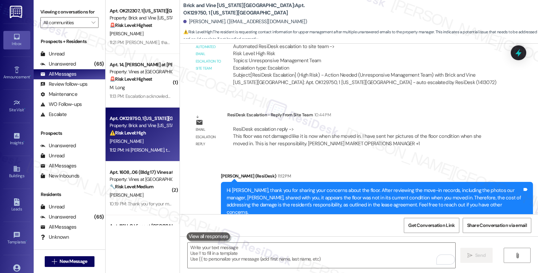
click at [422, 106] on div "Email escalation reply ResiDesk Escalation - Reply From Site Team 10:44 PM Resi…" at bounding box center [346, 131] width 322 height 51
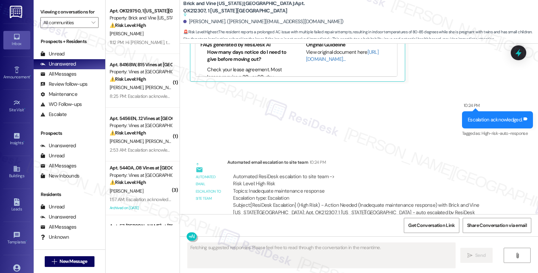
scroll to position [477, 0]
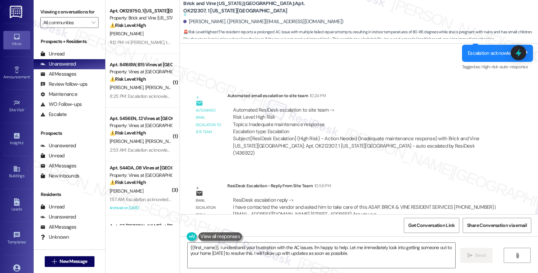
click at [466, 144] on div "Automated ResiDesk escalation to site team -> Risk Level: High Risk Topics: Ina…" at bounding box center [364, 131] width 274 height 60
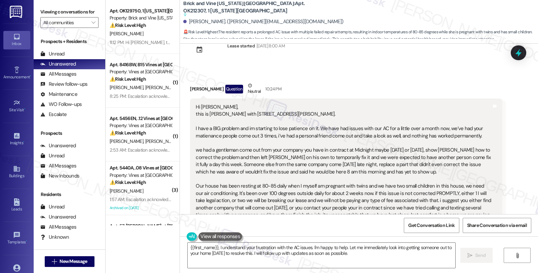
scroll to position [37, 0]
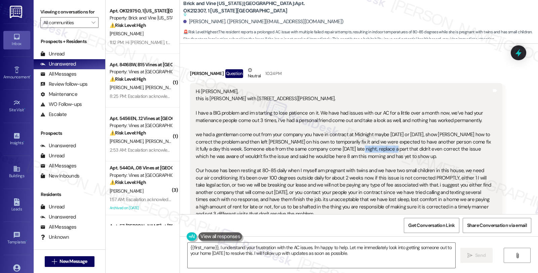
drag, startPoint x: 337, startPoint y: 148, endPoint x: 372, endPoint y: 153, distance: 34.8
click at [372, 153] on div "Hi Sarah, this is Krystin with 7617 Leichter avenue. I have a BIG problem and i…" at bounding box center [343, 153] width 295 height 130
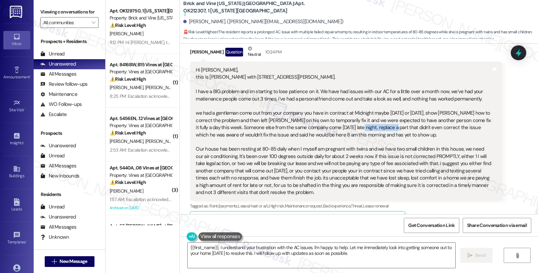
scroll to position [75, 0]
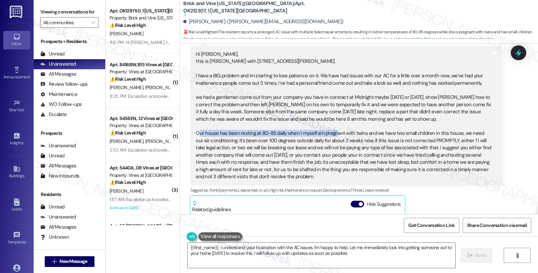
drag, startPoint x: 195, startPoint y: 133, endPoint x: 330, endPoint y: 133, distance: 134.7
click at [330, 133] on div "Hi Sarah, this is Krystin with 7617 Leichter avenue. I have a BIG problem and i…" at bounding box center [343, 116] width 295 height 130
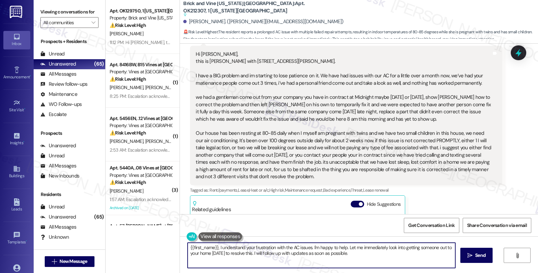
drag, startPoint x: 316, startPoint y: 245, endPoint x: 377, endPoint y: 257, distance: 61.9
click at [377, 257] on textarea "{{first_name}}, I understand your frustration with the AC issues. I'm happy to …" at bounding box center [320, 255] width 267 height 25
paste textarea "I have contacted the vendor and asked him to take care of this ASAP."
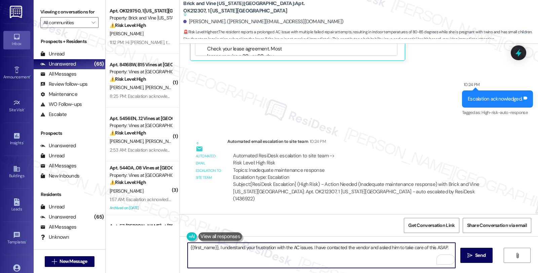
scroll to position [477, 0]
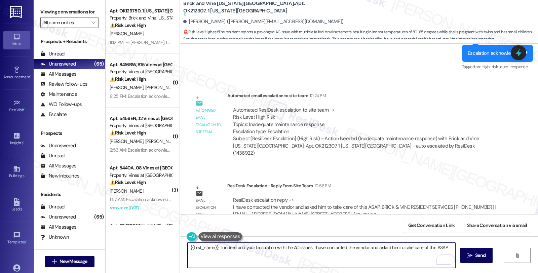
click at [216, 247] on textarea "{{first_name}}, I understand your frustration with the AC issues. I have contac…" at bounding box center [320, 255] width 267 height 25
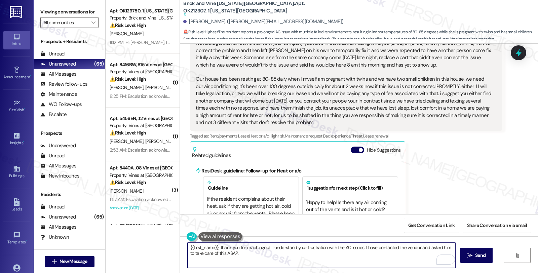
scroll to position [103, 0]
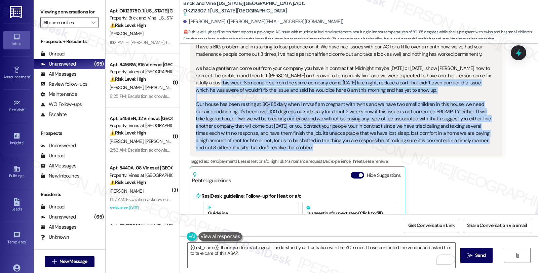
drag, startPoint x: 265, startPoint y: 145, endPoint x: 195, endPoint y: 78, distance: 97.2
click at [196, 78] on div "Hi Sarah, this is Krystin with 7617 Leichter avenue. I have a BIG problem and i…" at bounding box center [343, 87] width 295 height 130
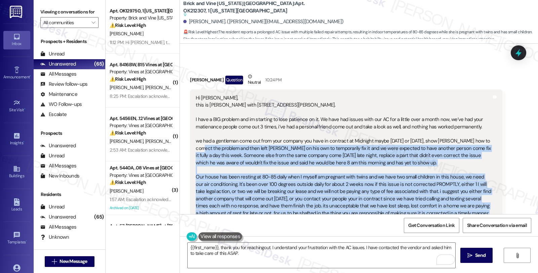
scroll to position [29, 0]
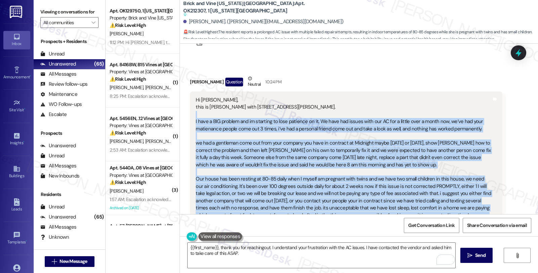
click at [190, 115] on div "Hi Sarah, this is Krystin with 7617 Leichter avenue. I have a BIG problem and i…" at bounding box center [346, 161] width 312 height 140
click at [196, 124] on div "Hi Sarah, this is Krystin with 7617 Leichter avenue. I have a BIG problem and i…" at bounding box center [343, 161] width 295 height 130
copy div "I have a BIG problem and im starting to lose patience on it. We have had issues…"
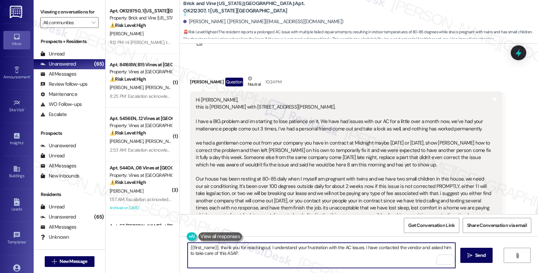
click at [256, 247] on textarea "{{first_name}}, thank you for reachingout. I understand your frustration with t…" at bounding box center [320, 255] width 267 height 25
click at [259, 247] on textarea "{{first_name}}, thank you for reachingout. I understand your frustration with t…" at bounding box center [320, 255] width 267 height 25
drag, startPoint x: 268, startPoint y: 247, endPoint x: 284, endPoint y: 257, distance: 18.7
click at [285, 257] on textarea "{{first_name}}, thank you for reaching out. I understand your frustration with …" at bounding box center [320, 255] width 267 height 25
paste textarea "Hi {{first_name}}, I want to first acknowledge how stressful and uncomfortable …"
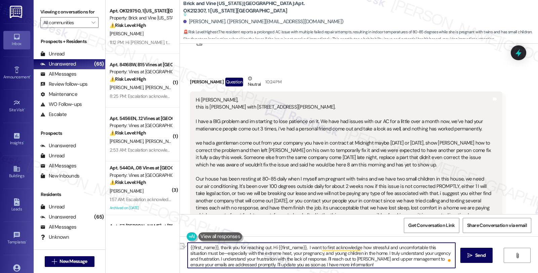
drag, startPoint x: 268, startPoint y: 247, endPoint x: 301, endPoint y: 250, distance: 33.1
click at [303, 250] on textarea "{{first_name}}, thank you for reaching out. Hi {{first_name}}, I want to first …" at bounding box center [320, 255] width 267 height 25
drag, startPoint x: 290, startPoint y: 257, endPoint x: 325, endPoint y: 266, distance: 35.8
click at [325, 266] on textarea "{{first_name}}, thank you for reaching out. I want to first acknowledge how str…" at bounding box center [320, 255] width 267 height 25
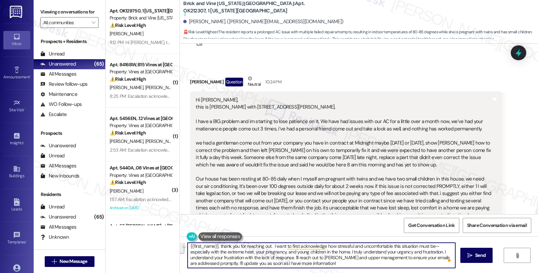
click at [345, 253] on textarea "{{first_name}}, thank you for reaching out. I want to first acknowledge how str…" at bounding box center [320, 255] width 267 height 25
drag, startPoint x: 438, startPoint y: 251, endPoint x: 440, endPoint y: 270, distance: 20.0
click at [440, 270] on div "{{first_name}}, thank you for reaching out. I want to first acknowledge how str…" at bounding box center [359, 261] width 358 height 50
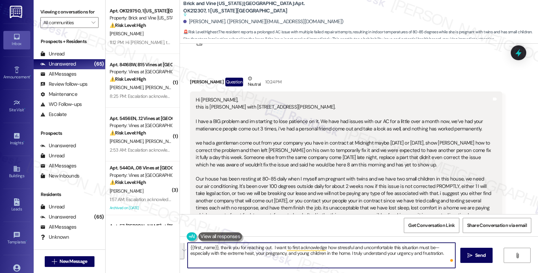
scroll to position [0, 0]
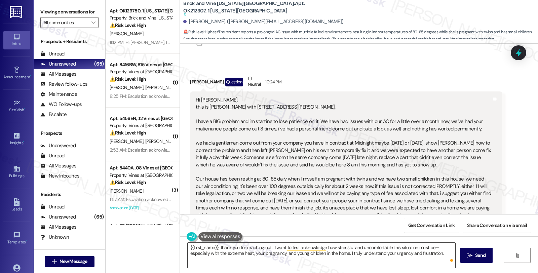
click at [269, 247] on textarea "{{first_name}}, thank you for reaching out. I want to first acknowledge how str…" at bounding box center [320, 255] width 267 height 25
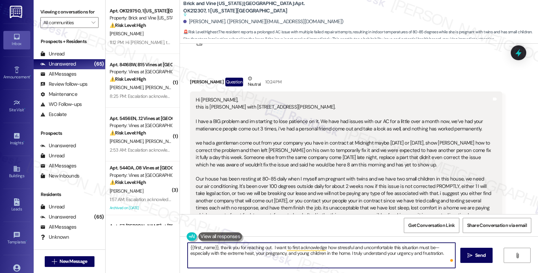
click at [271, 247] on textarea "{{first_name}}, thank you for reaching out. I want to first acknowledge how str…" at bounding box center [320, 255] width 267 height 25
click at [346, 248] on textarea "{{first_name}}, thank you for reaching out. I can imagine want to first acknowl…" at bounding box center [320, 255] width 267 height 25
click at [271, 247] on textarea "{{first_name}}, thank you for reaching out. I can imagine how stressful and unc…" at bounding box center [320, 255] width 267 height 25
click at [270, 246] on textarea "{{first_name}}, thank you for reaching out. I''m sorry how stressful and uncomf…" at bounding box center [320, 255] width 267 height 25
click at [270, 248] on textarea "{{first_name}}, thank you for reaching out. I'm sorry how stressful and uncomfo…" at bounding box center [320, 255] width 267 height 25
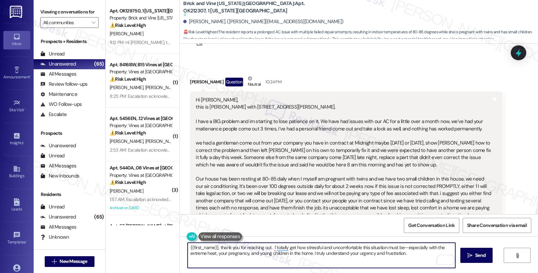
click at [405, 254] on textarea "{{first_name}}, thank you for reaching out. I' totally get how stressful and un…" at bounding box center [320, 255] width 267 height 25
click at [271, 248] on textarea "{{first_name}}, thank you for reaching out. I' totally get how stressful and un…" at bounding box center [320, 255] width 267 height 25
click at [405, 255] on textarea "{{first_name}}, thank you for reaching out. I totally get how stressful and unc…" at bounding box center [320, 255] width 267 height 25
paste textarea "I have contacted the vendor and asked him to take care of this ASAP."
click at [309, 252] on textarea "{{first_name}}, thank you for reaching out. I totally get how stressful and unc…" at bounding box center [320, 255] width 267 height 25
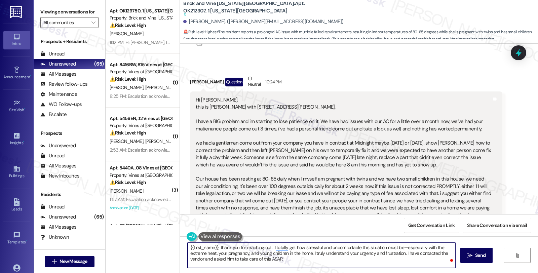
click at [402, 252] on textarea "{{first_name}}, thank you for reaching out. I totally get how stressful and unc…" at bounding box center [320, 255] width 267 height 25
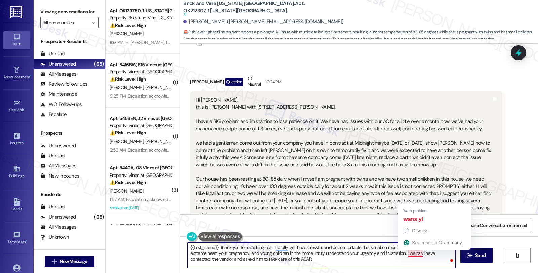
click at [410, 256] on textarea "{{first_name}}, thank you for reaching out. I totally get how stressful and unc…" at bounding box center [320, 255] width 267 height 25
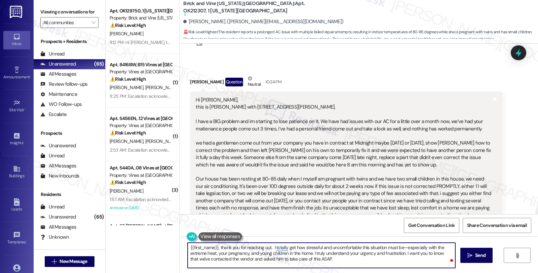
click at [322, 256] on textarea "{{first_name}}, thank you for reaching out. I totally get how stressful and unc…" at bounding box center [320, 255] width 267 height 25
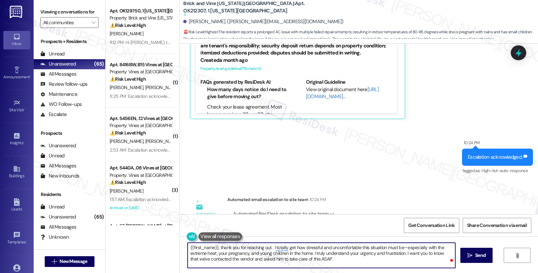
scroll to position [477, 0]
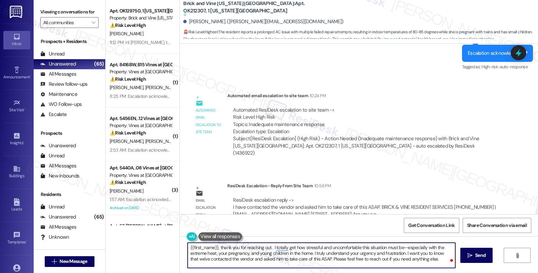
click at [438, 259] on textarea "{{first_name}}, thank you for reaching out. I totally get how stressful and unc…" at bounding box center [320, 255] width 267 height 25
drag, startPoint x: 321, startPoint y: 256, endPoint x: 425, endPoint y: 263, distance: 104.7
click at [425, 263] on textarea "{{first_name}}, thank you for reaching out. I totally get how stressful and unc…" at bounding box center [320, 255] width 267 height 25
click at [408, 263] on textarea "{{first_name}}, thank you for reaching out. I totally get how stressful and unc…" at bounding box center [320, 255] width 267 height 25
drag, startPoint x: 386, startPoint y: 260, endPoint x: 428, endPoint y: 260, distance: 41.7
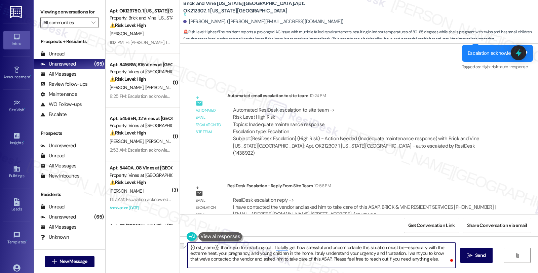
click at [428, 260] on textarea "{{first_name}}, thank you for reaching out. I totally get how stressful and unc…" at bounding box center [320, 255] width 267 height 25
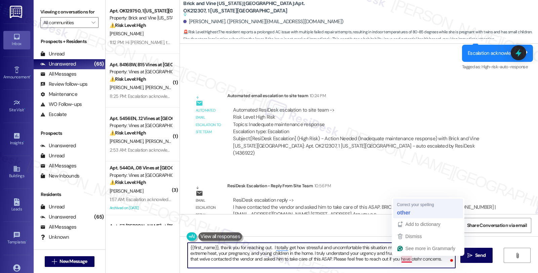
type textarea "{{first_name}}, thank you for reaching out. I totally get how stressful and unc…"
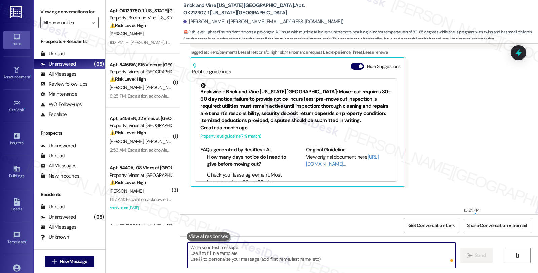
scroll to position [452, 0]
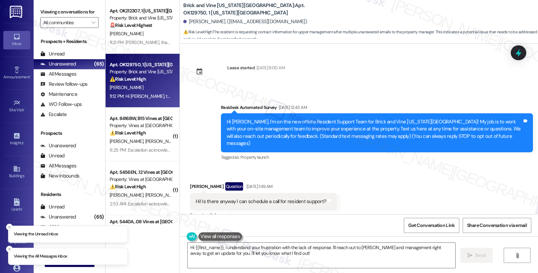
scroll to position [2708, 0]
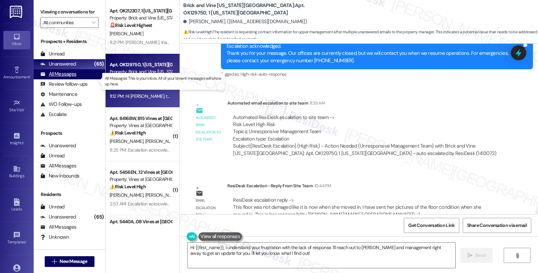
click at [76, 79] on div "All Messages (undefined)" at bounding box center [70, 74] width 72 height 10
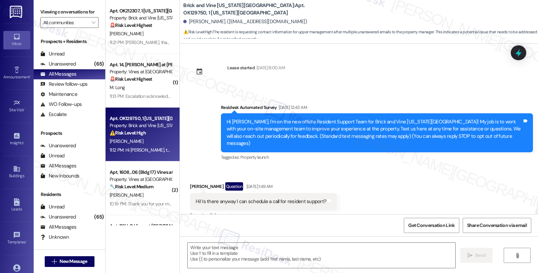
scroll to position [2779, 0]
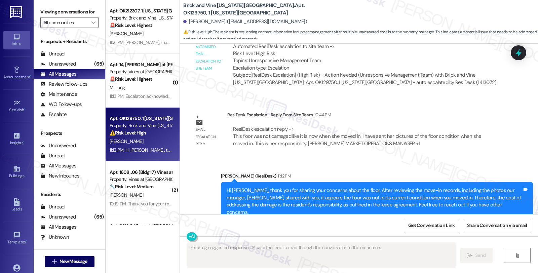
type textarea "Fetching suggested responses. Please feel free to read through the conversation…"
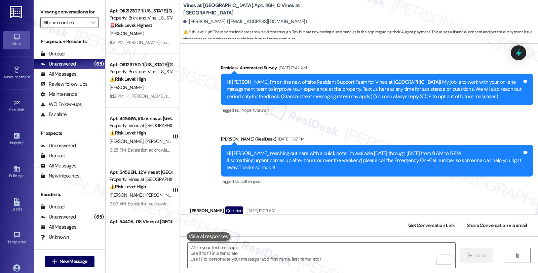
scroll to position [2346, 0]
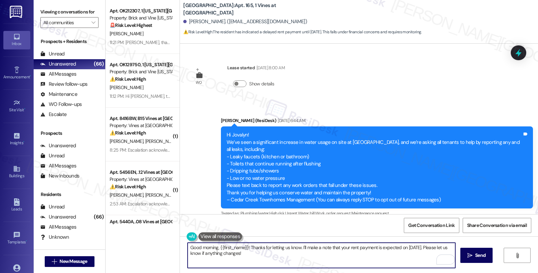
scroll to position [2725, 0]
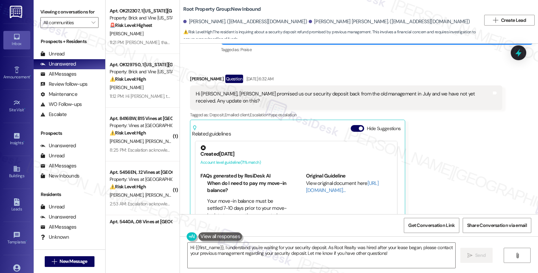
scroll to position [304, 0]
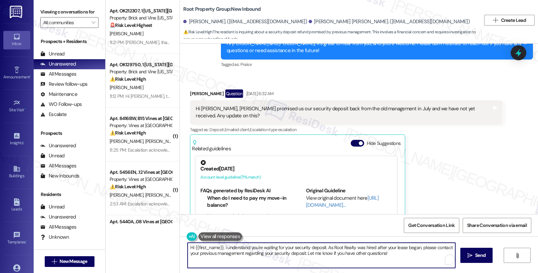
drag, startPoint x: 190, startPoint y: 247, endPoint x: 429, endPoint y: 256, distance: 239.1
click at [429, 256] on textarea "Hi {{first_name}}, I understand you're waiting for your security deposit. As Ro…" at bounding box center [320, 255] width 267 height 25
paste textarea "The security deposit has been credited in their account last July. Kindly ask t…"
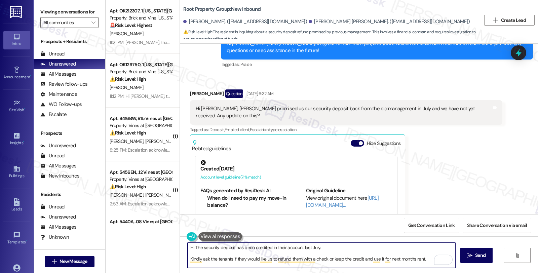
click at [190, 247] on textarea "Hi The security deposit has been credited in their account last July. Kindly as…" at bounding box center [320, 255] width 267 height 25
click at [249, 248] on textarea "Hi [PERSON_NAME], I hope you're doing well. The security deposit has been credi…" at bounding box center [320, 255] width 267 height 25
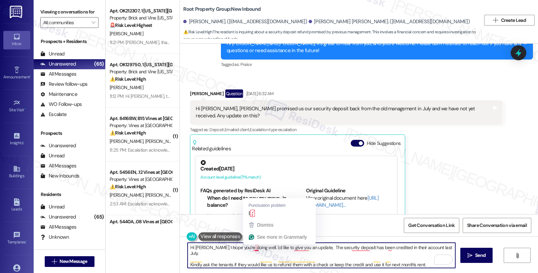
click at [250, 247] on textarea "Hi [PERSON_NAME], I hope you're doing well. I;d like to give you an update, The…" at bounding box center [320, 255] width 267 height 25
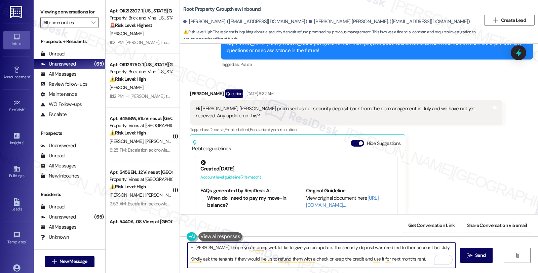
click at [382, 248] on textarea "Hi [PERSON_NAME], I hope you're doing well. I'd like to give you an update. The…" at bounding box center [320, 255] width 267 height 25
click at [436, 248] on textarea "Hi [PERSON_NAME], I hope you're doing well. I'd like to give you an update. The…" at bounding box center [320, 255] width 267 height 25
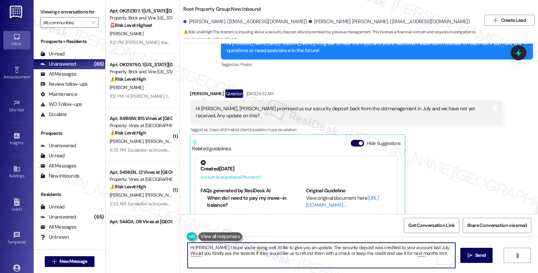
click at [255, 253] on textarea "Hi [PERSON_NAME], I hope you're doing well. I'd like to give you an update. The…" at bounding box center [320, 255] width 267 height 25
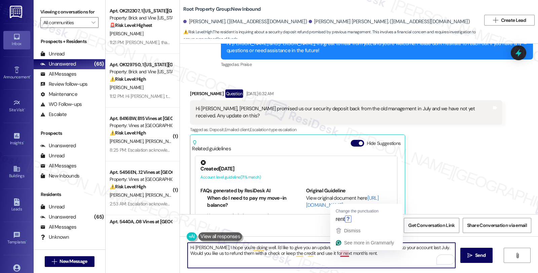
type textarea "Hi [PERSON_NAME], I hope you're doing well. I'd like to give you an update. The…"
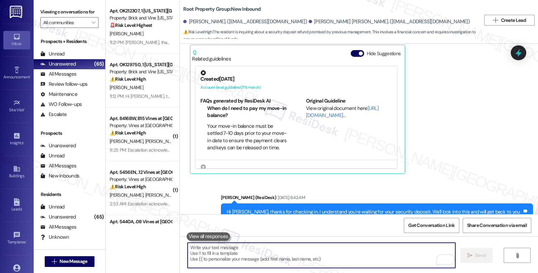
scroll to position [491, 0]
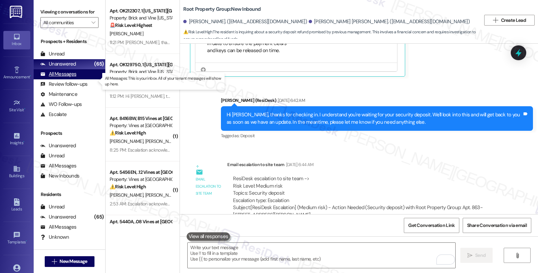
click at [67, 78] on div "All Messages" at bounding box center [58, 74] width 36 height 7
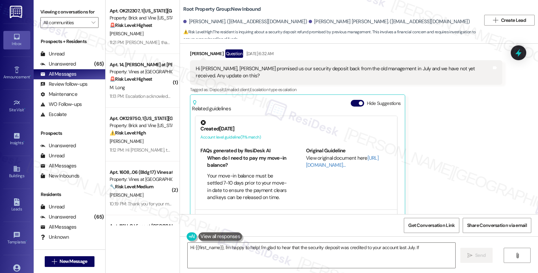
scroll to position [555, 0]
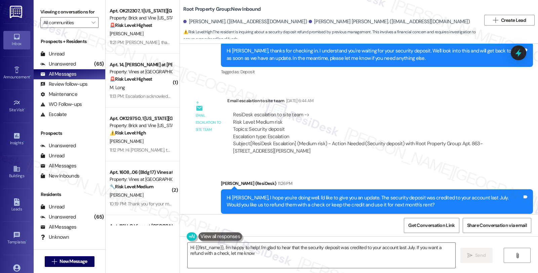
type textarea "Hi {{first_name}}, I'm happy to help! I'm glad to hear that the security deposi…"
click at [454, 123] on div "ResiDesk escalation to site team -> Risk Level: Medium risk Topics: Security de…" at bounding box center [364, 125] width 263 height 29
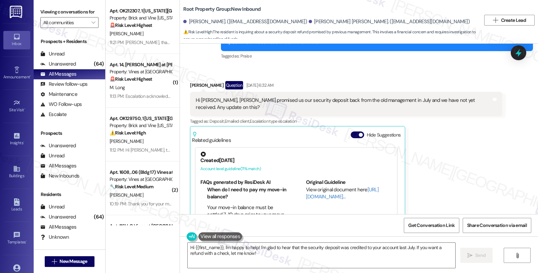
scroll to position [256, 0]
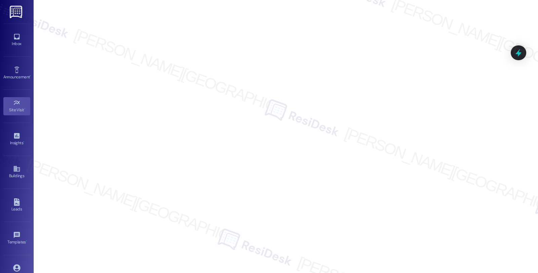
click at [20, 39] on link "Inbox" at bounding box center [16, 40] width 27 height 18
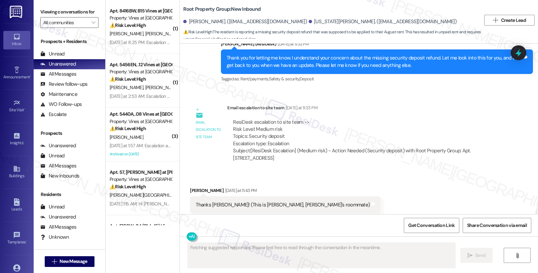
scroll to position [620, 0]
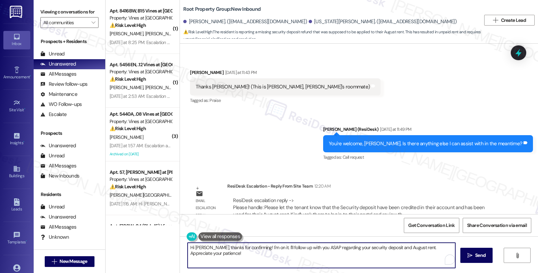
drag, startPoint x: 190, startPoint y: 246, endPoint x: 234, endPoint y: 260, distance: 45.9
click at [234, 260] on textarea "Hi [PERSON_NAME], thanks for confirming! I'm on it. I'll follow up with you ASA…" at bounding box center [320, 255] width 267 height 25
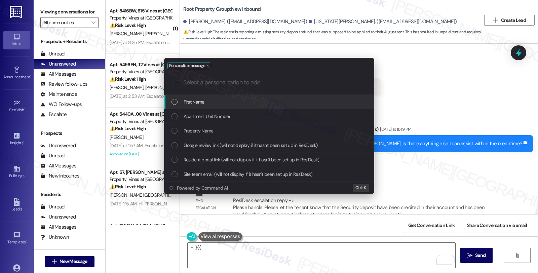
click at [207, 95] on div "First Name" at bounding box center [269, 102] width 210 height 14
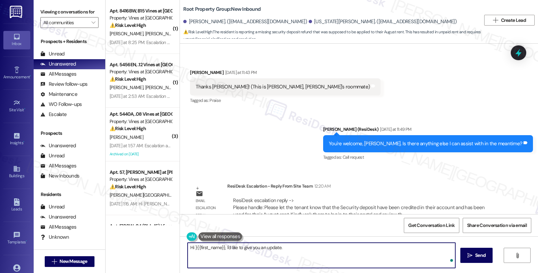
paste textarea "Please let the tenant know that the Security deposit have been credited in thei…"
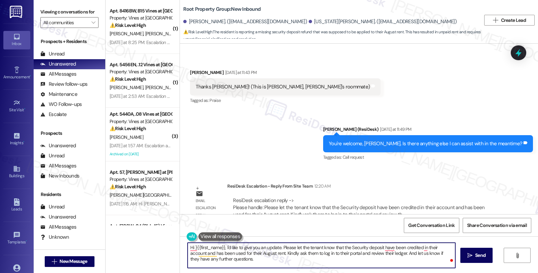
click at [277, 247] on textarea "Hi }{{first_name}}, I'd like to give you an update. Please let the tenant know …" at bounding box center [320, 255] width 267 height 25
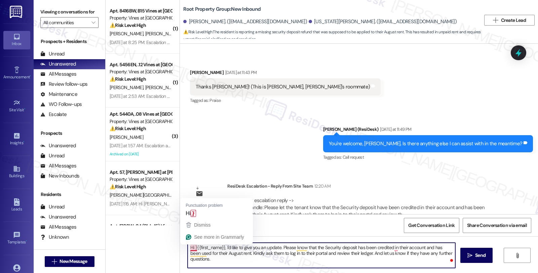
click at [191, 247] on textarea "Hi }{{first_name}}, I'd like to give you an update. Please know that the Securi…" at bounding box center [320, 255] width 267 height 25
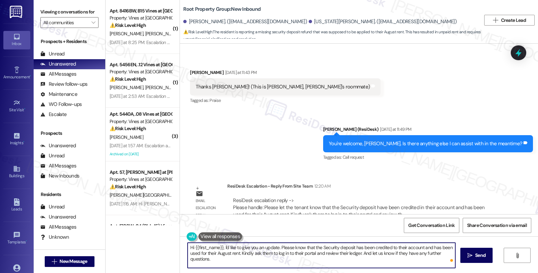
click at [398, 246] on textarea "Hi {{first_name}}, I'd like to give you an update. Please know that the Securit…" at bounding box center [320, 255] width 267 height 25
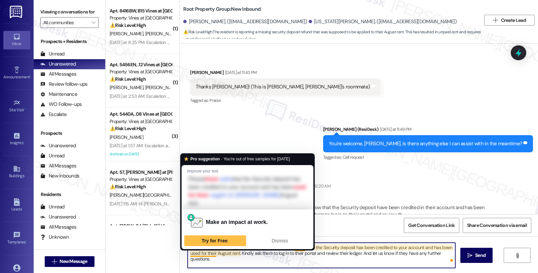
click at [210, 251] on textarea "Hi {{first_name}}, I'd like to give you an update. Please know that the Securit…" at bounding box center [320, 255] width 267 height 25
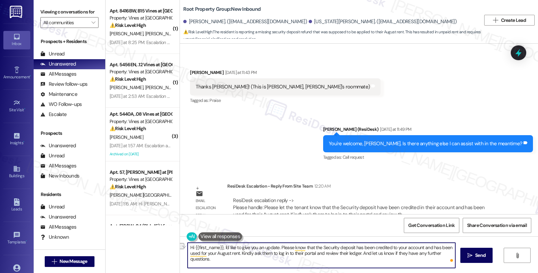
drag, startPoint x: 249, startPoint y: 254, endPoint x: 274, endPoint y: 253, distance: 25.2
click at [274, 253] on textarea "Hi {{first_name}}, I'd like to give you an update. Please know that the Securit…" at bounding box center [320, 255] width 267 height 25
click at [271, 254] on textarea "Hi {{first_name}}, I'd like to give you an update. Please know that the Securit…" at bounding box center [320, 255] width 267 height 25
click at [316, 254] on textarea "Hi {{first_name}}, I'd like to give you an update. Please know that the Securit…" at bounding box center [320, 255] width 267 height 25
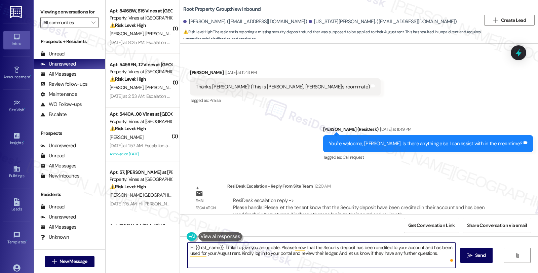
click at [316, 254] on textarea "Hi {{first_name}}, I'd like to give you an update. Please know that the Securit…" at bounding box center [320, 255] width 267 height 25
click at [333, 253] on textarea "Hi {{first_name}}, I'd like to give you an update. Please know that the Securit…" at bounding box center [320, 255] width 267 height 25
type textarea "Hi {{first_name}}, I'd like to give you an update. Please know that the Securit…"
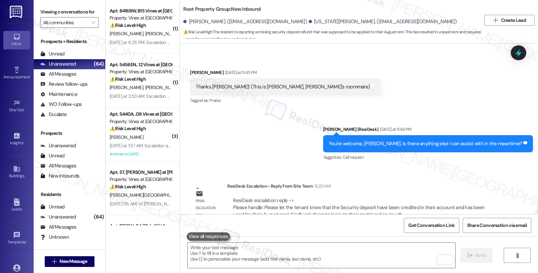
click at [462, 81] on div "Received via SMS Allison Garfield Yesterday at 11:43 PM Thanks Sarah! (This is …" at bounding box center [359, 82] width 358 height 57
click at [61, 78] on div "All Messages" at bounding box center [58, 74] width 36 height 7
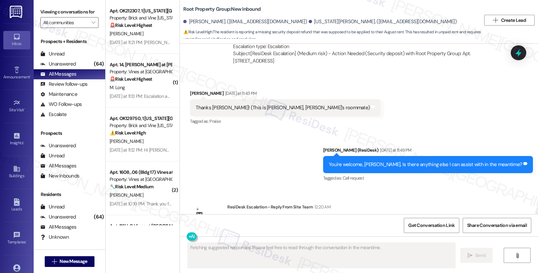
scroll to position [684, 0]
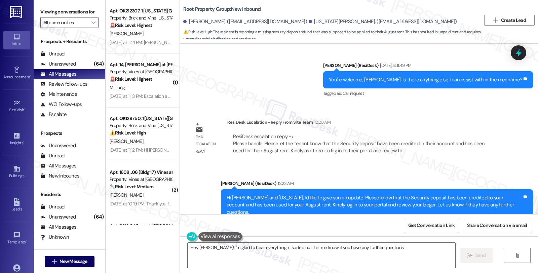
type textarea "Hey Allison! I'm glad to hear everything is sorted out. Let me know if you have…"
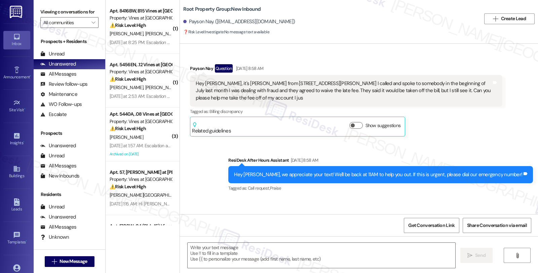
scroll to position [1146, 0]
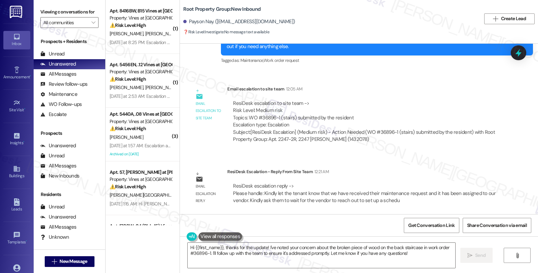
click at [438, 149] on div "Email escalation to site team Email escalation to site team 12:05 AM ResiDesk e…" at bounding box center [346, 116] width 322 height 73
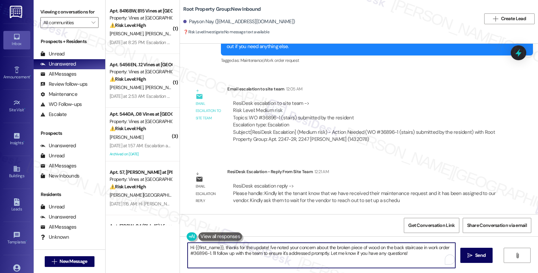
drag, startPoint x: 221, startPoint y: 248, endPoint x: 419, endPoint y: 259, distance: 198.2
click at [419, 259] on textarea "Hi {{first_name}}, thanks for the update! I've noted your concern about the bro…" at bounding box center [320, 255] width 267 height 25
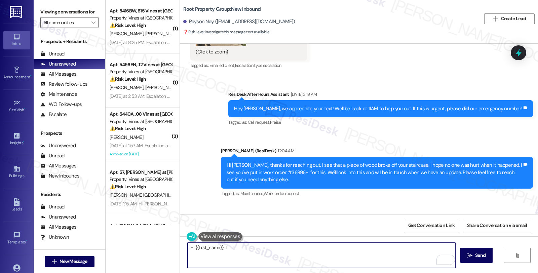
scroll to position [997, 0]
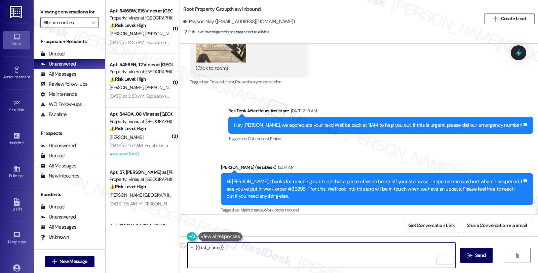
drag, startPoint x: 230, startPoint y: 249, endPoint x: 128, endPoint y: 249, distance: 101.8
click at [128, 249] on div "( 1 ) Apt. 8416BW, B15 Vines at [GEOGRAPHIC_DATA] Property: Vines at [GEOGRAPHI…" at bounding box center [321, 136] width 432 height 273
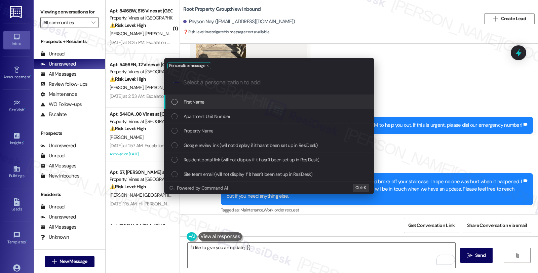
click at [206, 107] on div "First Name" at bounding box center [269, 102] width 210 height 14
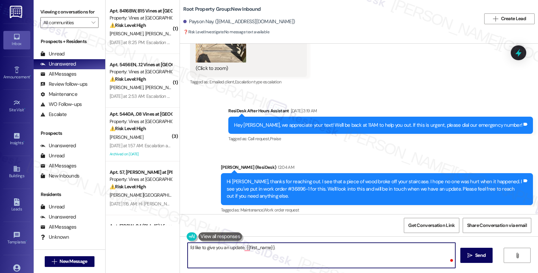
paste textarea "Kindly let the tenant know that we have received their maintenance request and …"
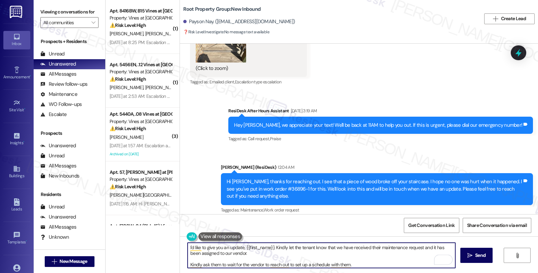
click at [271, 248] on textarea "I'd like to give you an update, {{first_name}}. Kindly let the tenant know that…" at bounding box center [320, 255] width 267 height 25
click at [378, 247] on textarea "I'd like to give you an update, {{first_name}}. I want you to know that Kindly …" at bounding box center [320, 255] width 267 height 25
click at [361, 246] on textarea "I'd like to give you an update, {{first_name}}. I want you to know that we have…" at bounding box center [320, 255] width 267 height 25
click at [353, 249] on textarea "I'd like to give you an update, {{first_name}}. I want you to know that we have…" at bounding box center [320, 255] width 267 height 25
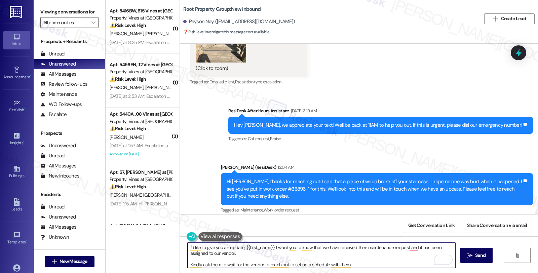
click at [353, 249] on textarea "I'd like to give you an update, {{first_name}}. I want you to know that we have…" at bounding box center [320, 255] width 267 height 25
click at [248, 254] on textarea "I'd like to give you an update, {{first_name}}. I want you to know that we have…" at bounding box center [320, 255] width 267 height 25
drag, startPoint x: 244, startPoint y: 253, endPoint x: 266, endPoint y: 254, distance: 22.6
click at [266, 254] on textarea "I'd like to give you an update, {{first_name}}. I want you to know that we have…" at bounding box center [320, 255] width 267 height 25
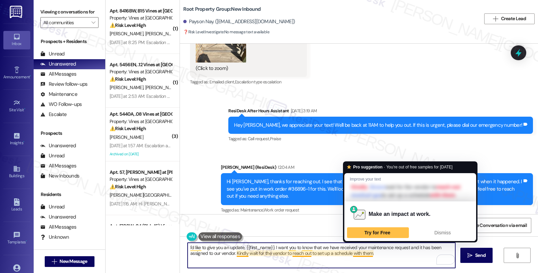
click at [364, 254] on textarea "I'd like to give you an update, {{first_name}}. I want you to know that we have…" at bounding box center [320, 255] width 267 height 25
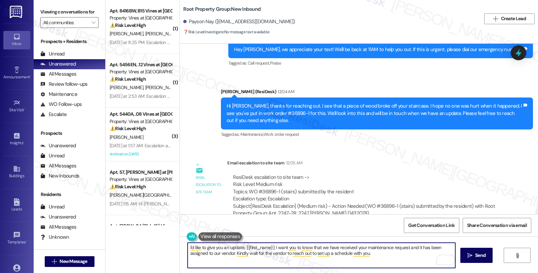
scroll to position [1072, 0]
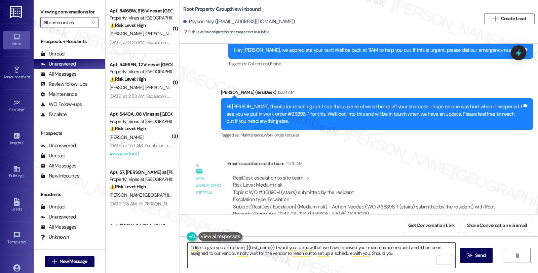
drag, startPoint x: 254, startPoint y: 254, endPoint x: 298, endPoint y: 254, distance: 44.3
click at [254, 254] on textarea "I'd like to give you an update, {{first_name}}. I want you to know that we have…" at bounding box center [320, 255] width 267 height 25
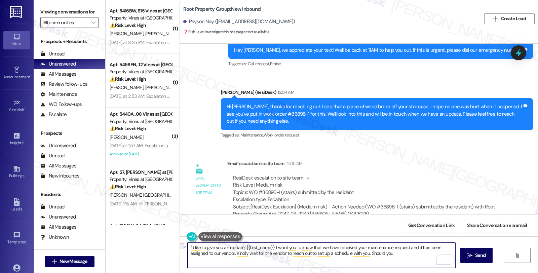
drag, startPoint x: 366, startPoint y: 252, endPoint x: 425, endPoint y: 254, distance: 58.5
click at [425, 254] on textarea "I'd like to give you an update, {{first_name}}. I want you to know that we have…" at bounding box center [320, 255] width 267 height 25
paste textarea "have other concerns, please feel free to reach out. Have a great day!"
click at [437, 259] on div "Rewrite with Grammarly" at bounding box center [436, 260] width 7 height 8
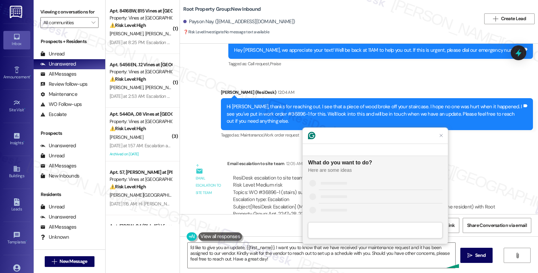
scroll to position [0, 0]
click at [318, 180] on div "Improve it" at bounding box center [328, 182] width 20 height 7
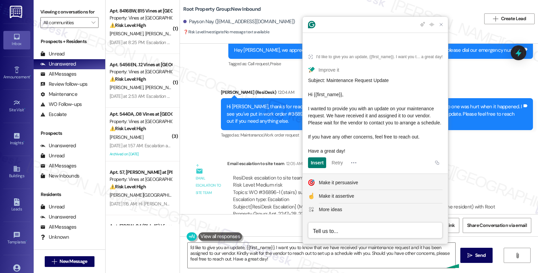
drag, startPoint x: 429, startPoint y: 135, endPoint x: 308, endPoint y: 101, distance: 126.4
click at [308, 101] on div "Subject: Maintenance Request Update Hi {{first_name}}, I wanted to provide you …" at bounding box center [375, 116] width 134 height 78
click at [357, 151] on div "Subject: Maintenance Request Update Hi {{first_name}}, I wanted to provide you …" at bounding box center [375, 116] width 134 height 78
drag, startPoint x: 330, startPoint y: 133, endPoint x: 307, endPoint y: 101, distance: 39.0
click at [307, 101] on article "I'd like to give you an update, {{first_name}}. I want you to know that we have…" at bounding box center [374, 109] width 145 height 129
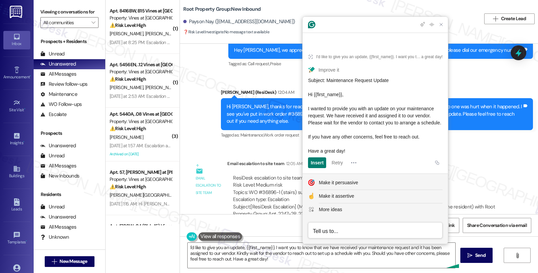
click at [365, 125] on div "Subject: Maintenance Request Update Hi {{first_name}}, I wanted to provide you …" at bounding box center [375, 116] width 134 height 78
drag, startPoint x: 357, startPoint y: 109, endPoint x: 369, endPoint y: 126, distance: 21.2
click at [369, 126] on div "Subject: Maintenance Request Update Hi {{first_name}}, I wanted to provide you …" at bounding box center [375, 116] width 134 height 78
click at [366, 129] on div "Subject: Maintenance Request Update Hi {{first_name}}, I wanted to provide you …" at bounding box center [375, 116] width 134 height 78
drag, startPoint x: 341, startPoint y: 116, endPoint x: 355, endPoint y: 122, distance: 14.7
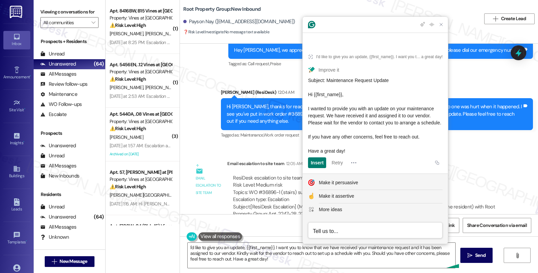
click at [355, 122] on div "Subject: Maintenance Request Update Hi {{first_name}}, I wanted to provide you …" at bounding box center [375, 116] width 134 height 78
click at [355, 123] on div "Subject: Maintenance Request Update Hi {{first_name}}, I wanted to provide you …" at bounding box center [375, 116] width 134 height 78
drag, startPoint x: 338, startPoint y: 114, endPoint x: 363, endPoint y: 147, distance: 41.1
click at [363, 147] on div "Subject: Maintenance Request Update Hi {{first_name}}, I wanted to provide you …" at bounding box center [375, 116] width 134 height 78
click at [362, 136] on span "Subject: Maintenance Request Update Hi {{first_name}}, I wanted to provide you …" at bounding box center [374, 116] width 133 height 76
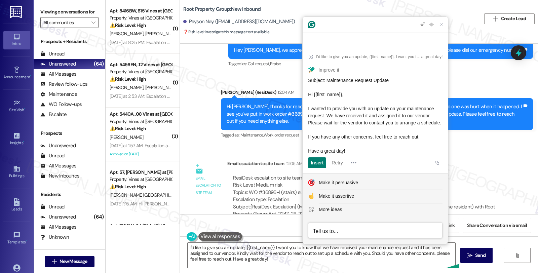
drag, startPoint x: 341, startPoint y: 115, endPoint x: 363, endPoint y: 148, distance: 40.0
click at [363, 148] on div "Subject: Maintenance Request Update Hi {{first_name}}, I wanted to provide you …" at bounding box center [375, 116] width 134 height 78
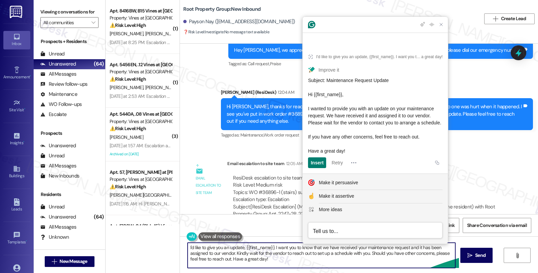
drag, startPoint x: 232, startPoint y: 252, endPoint x: 296, endPoint y: 260, distance: 64.3
click at [296, 260] on textarea "I'd like to give you an update, {{first_name}}. I want you to know that we have…" at bounding box center [320, 255] width 267 height 25
paste textarea "Please wait for the vendor to contact you to arrange a schedule. If you have an…"
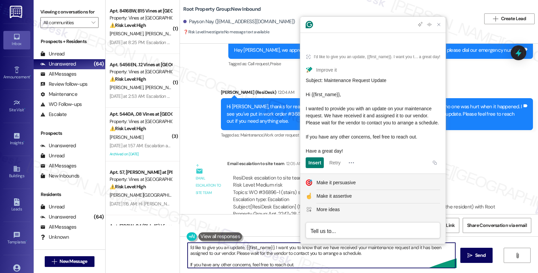
click at [370, 256] on textarea "I'd like to give you an update, {{first_name}}. I want you to know that we have…" at bounding box center [320, 255] width 267 height 25
click at [236, 262] on textarea "I'd like to give you an update, {{first_name}}. I want you to know that we have…" at bounding box center [320, 255] width 267 height 25
click at [233, 258] on textarea "I'd like to give you an update, {{first_name}}. I want you to know that we have…" at bounding box center [320, 255] width 267 height 25
type textarea "I'd like to give you an update, {{first_name}}. I want you to know that we have…"
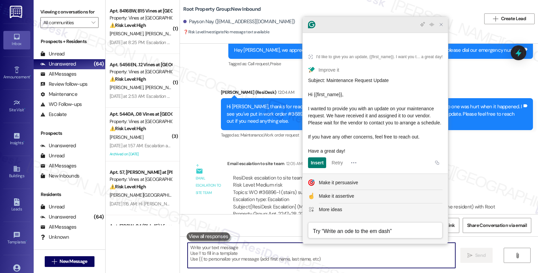
click at [441, 33] on div at bounding box center [374, 25] width 145 height 16
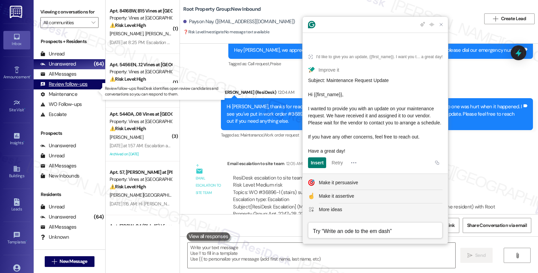
click at [70, 88] on div "Review follow-ups" at bounding box center [63, 84] width 47 height 7
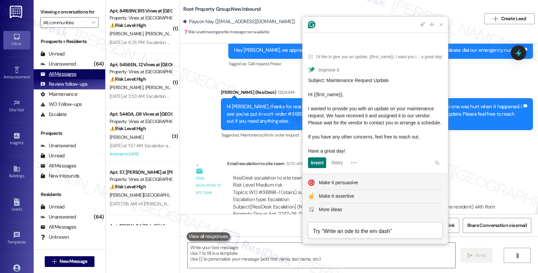
click at [68, 78] on div "All Messages" at bounding box center [58, 74] width 36 height 7
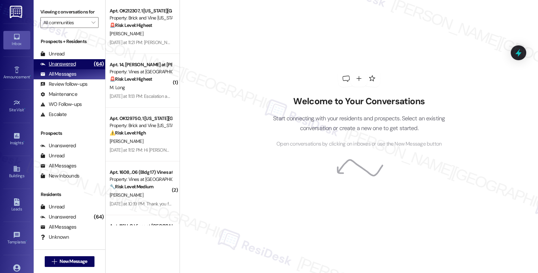
click at [75, 69] on div "Unanswered (64)" at bounding box center [70, 64] width 72 height 10
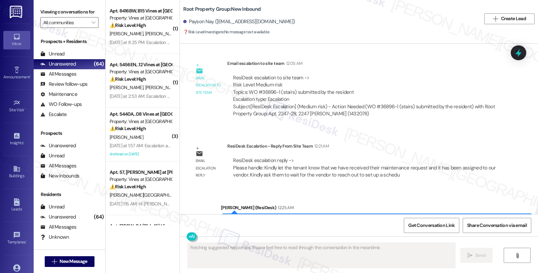
scroll to position [1210, 0]
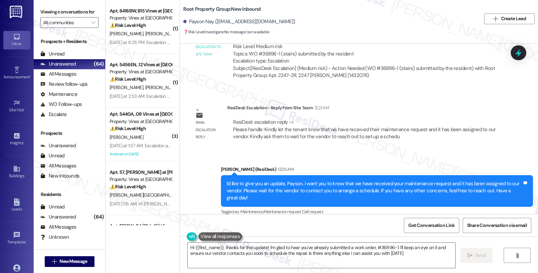
type textarea "Hi {{first_name}}, thanks for the update! I'm glad to hear you've already submi…"
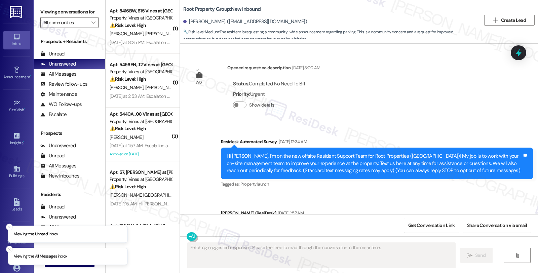
scroll to position [1083, 0]
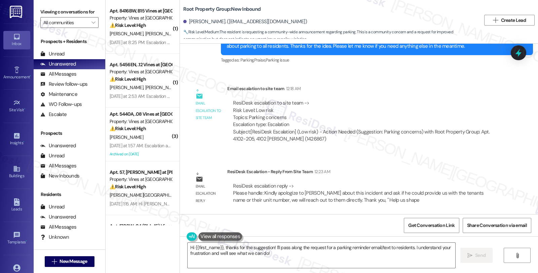
click at [509, 138] on div "WO Opened request: no description [DATE] 8:00 AM Status : Completed No Need To …" at bounding box center [359, 129] width 358 height 170
click at [441, 160] on div "WO Opened request: no description [DATE] 8:00 AM Status : Completed No Need To …" at bounding box center [359, 129] width 358 height 170
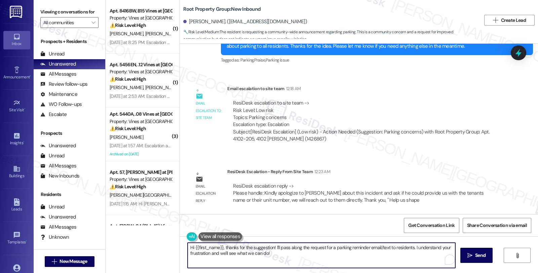
drag, startPoint x: 220, startPoint y: 245, endPoint x: 290, endPoint y: 254, distance: 70.4
click at [290, 254] on textarea "Hi {{first_name}}, thanks for the suggestion! I'll pass along the request for a…" at bounding box center [320, 255] width 267 height 25
paste textarea "Please handle: Kindly apologize to [PERSON_NAME] about this incident and ask if…"
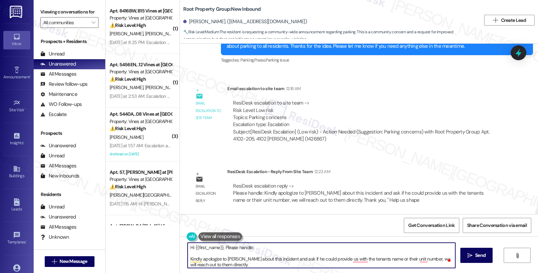
drag, startPoint x: 220, startPoint y: 245, endPoint x: 274, endPoint y: 249, distance: 54.3
click at [274, 249] on textarea "Hi {{first_name}}, Please handle: Kindly apologize to [PERSON_NAME] about this …" at bounding box center [320, 255] width 267 height 25
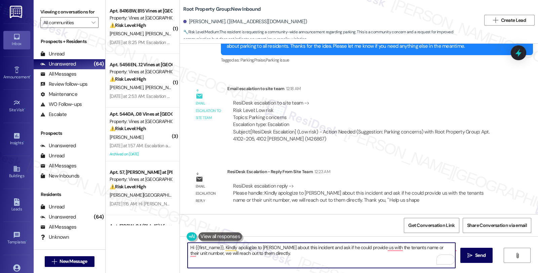
click at [351, 256] on textarea "Hi {{first_name}}, Kindly apologize to [PERSON_NAME] about this incident and as…" at bounding box center [320, 255] width 267 height 25
click at [378, 256] on textarea "Hi {{first_name}}, Kindly apologize to [PERSON_NAME] about this incident and as…" at bounding box center [320, 255] width 267 height 25
click at [303, 255] on textarea "Hi {{first_name}}, Kindly apologize to Scott about this incident and ask if he …" at bounding box center [320, 255] width 267 height 25
click at [270, 256] on textarea "Hi {{first_name}}, Kindly apologize to Scott about this incident and ask if he …" at bounding box center [320, 255] width 267 height 25
click at [259, 255] on textarea "Hi {{first_name}}, Kindly apologize to Scott about this incident and ask if he …" at bounding box center [320, 255] width 267 height 25
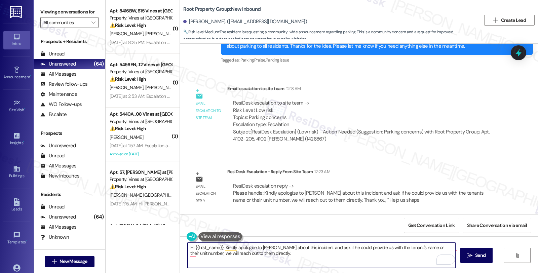
click at [258, 253] on textarea "Hi {{first_name}}, Kindly apologize to Scott about this incident and ask if he …" at bounding box center [320, 255] width 267 height 25
click at [261, 257] on textarea "Hi {{first_name}}, Kindly apologize to Scott about this incident and ask if he …" at bounding box center [320, 255] width 267 height 25
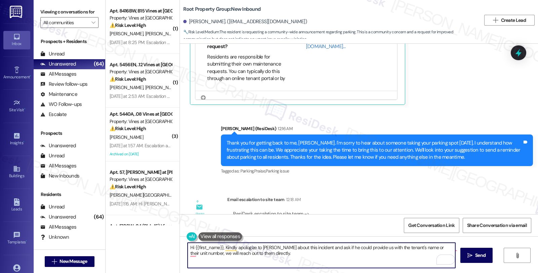
scroll to position [897, 0]
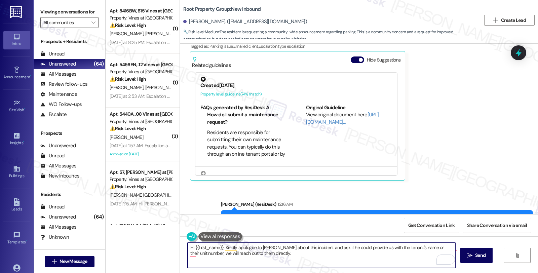
click at [187, 249] on textarea "Hi {{first_name}}, Kindly apologize to Scott about this incident and ask if he …" at bounding box center [320, 255] width 267 height 25
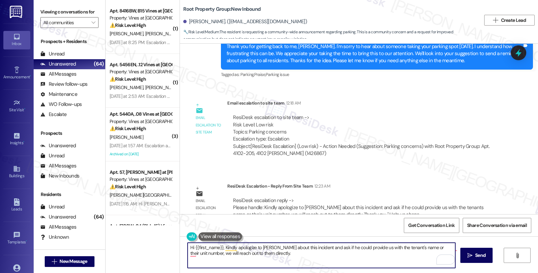
scroll to position [1083, 0]
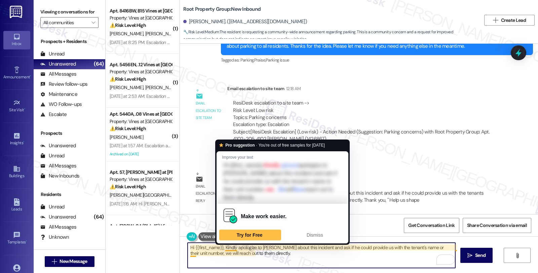
click at [223, 249] on textarea "Hi {{first_name}}, Kindly apologize to Scott about this incident and ask if he …" at bounding box center [320, 255] width 267 height 25
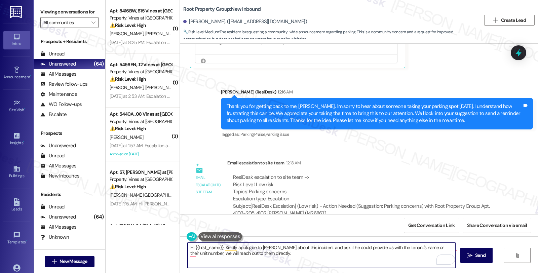
scroll to position [1009, 0]
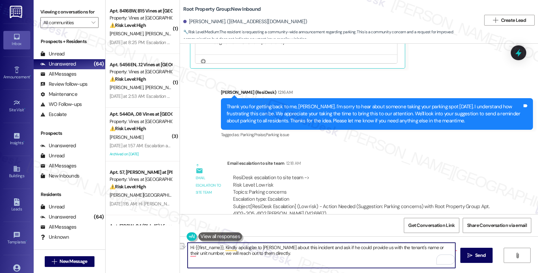
drag, startPoint x: 173, startPoint y: 247, endPoint x: 152, endPoint y: 247, distance: 21.5
click at [152, 247] on div "( 1 ) Apt. 8416BW, B15 Vines at Stony Brook Property: Vines at Stonybrook ⚠️ Ri…" at bounding box center [321, 136] width 432 height 273
click at [187, 249] on textarea "I'd like to give you an , Kindly apologize to Scott about this incident and ask…" at bounding box center [320, 255] width 267 height 25
click at [193, 24] on div "Scott Kelly. (sakelly25@yahoo.com)" at bounding box center [245, 21] width 124 height 7
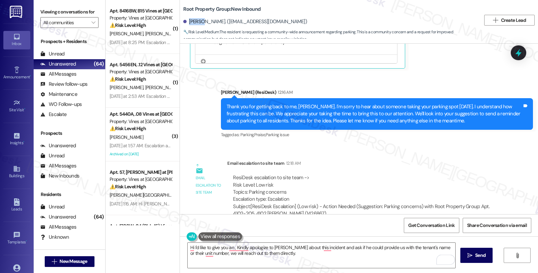
click at [193, 24] on div "Scott Kelly. (sakelly25@yahoo.com)" at bounding box center [245, 21] width 124 height 7
copy div "Scott"
click at [190, 247] on textarea "Hi I'd like to give you an , Kindly apologize to Scott about this incident and …" at bounding box center [320, 255] width 267 height 25
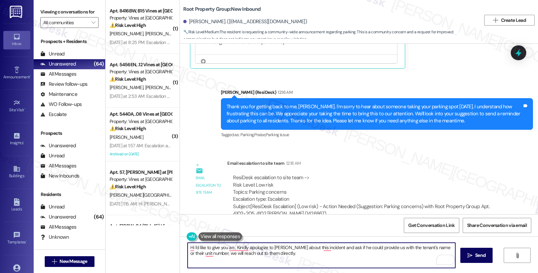
paste textarea "Scott"
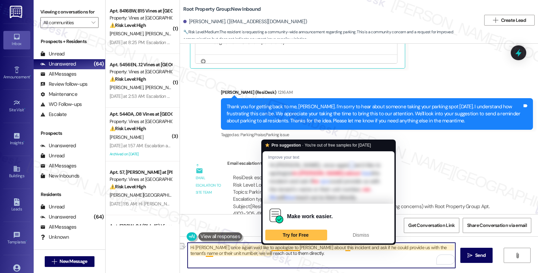
drag, startPoint x: 267, startPoint y: 247, endPoint x: 282, endPoint y: 250, distance: 15.9
click at [282, 250] on textarea "Hi Scott, once again we'd like to apologize to Scott about this incident and as…" at bounding box center [320, 255] width 267 height 25
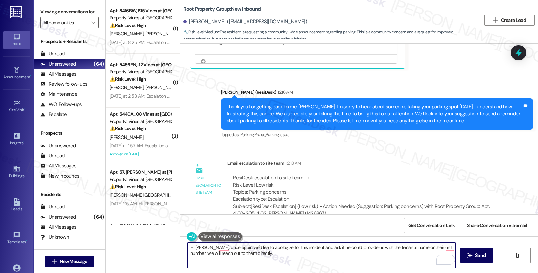
click at [297, 246] on textarea "Hi Scott, once again we'd like to apologize for this incident and ask if he cou…" at bounding box center [320, 255] width 267 height 25
click at [323, 247] on textarea "Hi Scott, once again, we'd like to apologize for this incident. Could you okand…" at bounding box center [320, 255] width 267 height 25
click at [381, 248] on textarea "Hi Scott, once again, we'd like to apologize for this incident. Could you pleas…" at bounding box center [320, 255] width 267 height 25
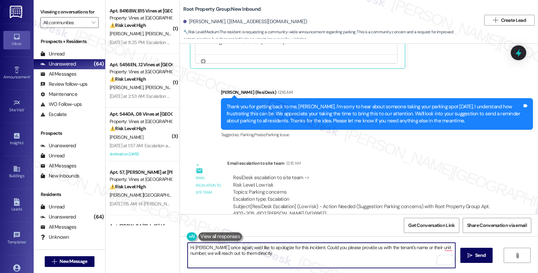
click at [381, 248] on textarea "Hi Scott, once again, we'd like to apologize for this incident. Could you pleas…" at bounding box center [320, 255] width 267 height 25
click at [380, 248] on textarea "Hi Scott, once again, we'd like to apologize for this incident. Could you pleas…" at bounding box center [320, 255] width 267 height 25
click at [443, 247] on textarea "Hi Scott, once again, we'd like to apologize for this incident. Could you pleas…" at bounding box center [320, 255] width 267 height 25
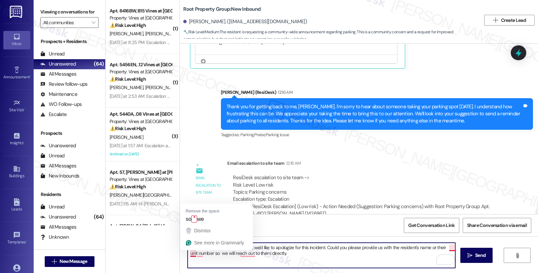
click at [187, 253] on textarea "Hi Scott, once again, we'd like to apologize for this incident. Could you pleas…" at bounding box center [320, 255] width 267 height 25
click at [193, 254] on textarea "Hi Scott, once again, we'd like to apologize for this incident. Could you pleas…" at bounding box center [320, 255] width 267 height 25
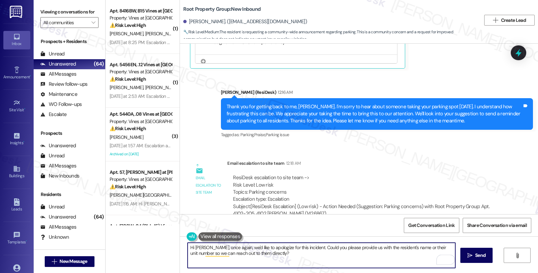
click at [303, 261] on textarea "Hi Scott, once again, we'd like to apologize for this incident. Could you pleas…" at bounding box center [320, 255] width 267 height 25
type textarea "Hi Scott, once again, we'd like to apologize for this incident. Could you pleas…"
click at [468, 253] on icon "" at bounding box center [469, 255] width 5 height 5
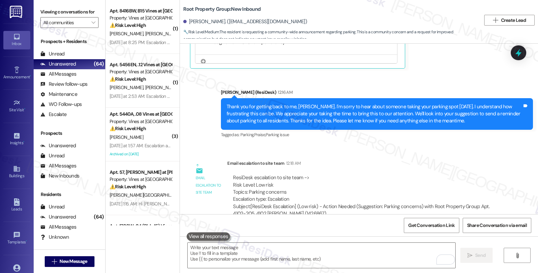
scroll to position [1083, 0]
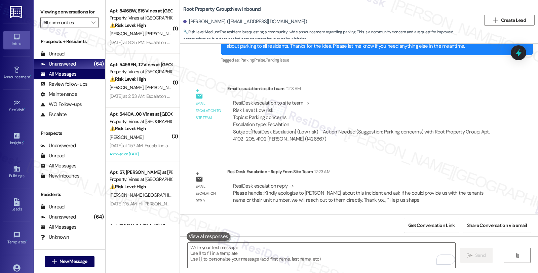
click at [71, 78] on div "All Messages" at bounding box center [58, 74] width 36 height 7
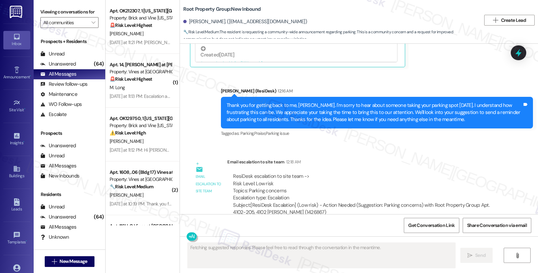
scroll to position [1147, 0]
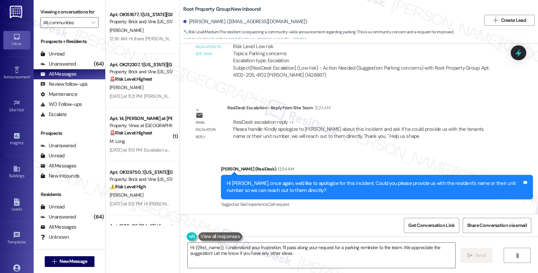
type textarea "Hi {{first_name}}, I understand your frustration. I'll pass along your request …"
click at [499, 121] on div "Email escalation reply ResiDesk Escalation - Reply From Site Team 12:23 AM Resi…" at bounding box center [346, 124] width 322 height 51
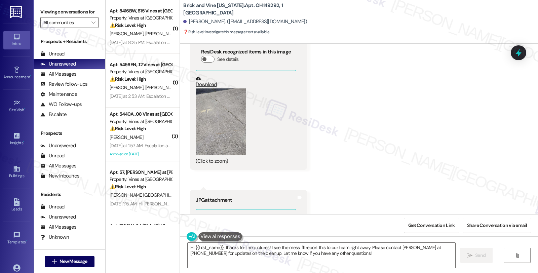
scroll to position [8726, 0]
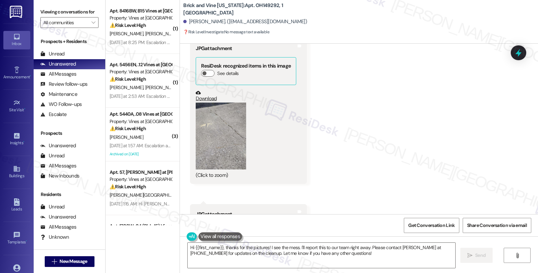
click at [229, 159] on button "Zoom image" at bounding box center [221, 135] width 50 height 67
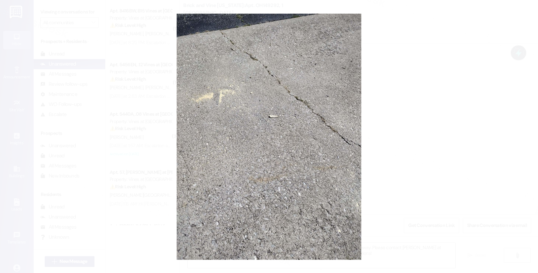
click at [446, 105] on button "Unzoom image" at bounding box center [269, 136] width 538 height 273
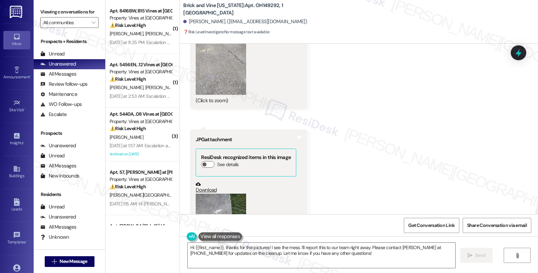
scroll to position [8950, 0]
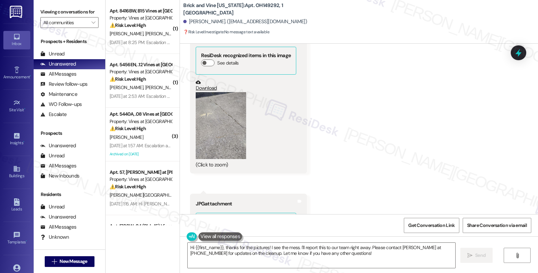
scroll to position [8800, 0]
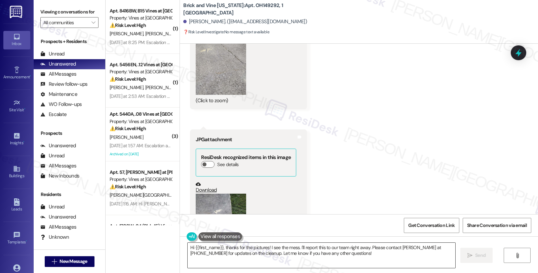
click at [220, 250] on textarea "Hi {{first_name}}, thanks for the pictures! I see the mess. I'll report this to…" at bounding box center [320, 255] width 267 height 25
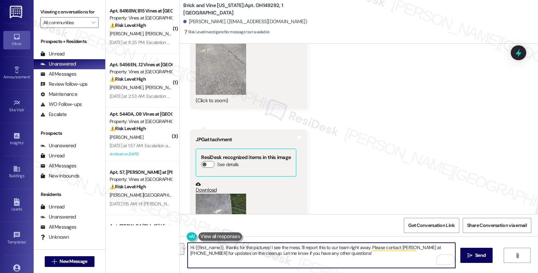
drag, startPoint x: 264, startPoint y: 247, endPoint x: 344, endPoint y: 253, distance: 80.2
click at [344, 253] on textarea "Hi {{first_name}}, thanks for the pictures! I see the mess. I'll report this to…" at bounding box center [320, 255] width 267 height 25
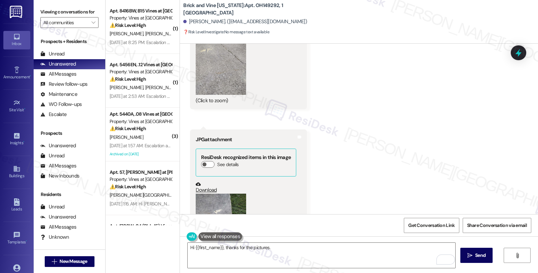
drag, startPoint x: 436, startPoint y: 111, endPoint x: 432, endPoint y: 115, distance: 5.7
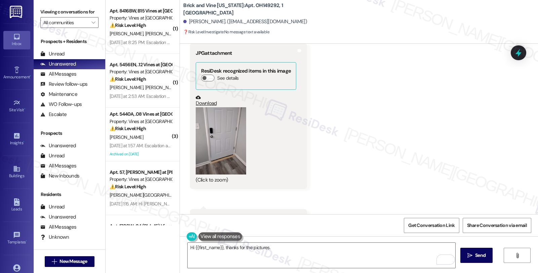
scroll to position [7681, 0]
click at [299, 250] on textarea "Hi {{first_name}}, thanks for the pictures." at bounding box center [320, 255] width 267 height 25
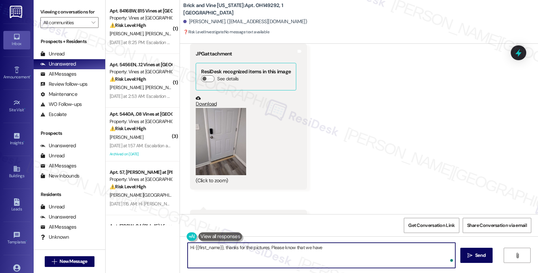
paste textarea "This work order has been reopened since the work has not been completed. Thank …"
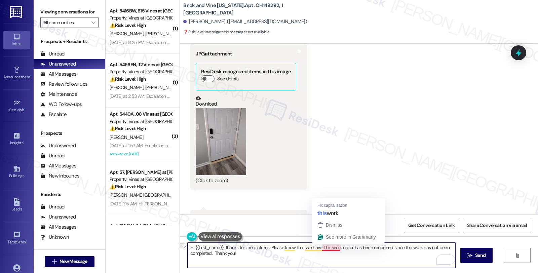
drag, startPoint x: 291, startPoint y: 247, endPoint x: 319, endPoint y: 247, distance: 28.2
click at [319, 247] on textarea "Hi {{first_name}}, thanks for the pictures. Please know that we have This work …" at bounding box center [320, 255] width 267 height 25
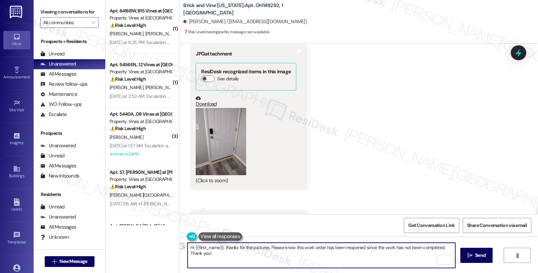
drag, startPoint x: 445, startPoint y: 243, endPoint x: 445, endPoint y: 252, distance: 9.4
click at [445, 252] on textarea "Hi {{first_name}}, thanks for the pictures. Please know this work order has bee…" at bounding box center [320, 255] width 267 height 25
type textarea "Hi {{first_name}}, thanks for the pictures. Please know this work order has bee…"
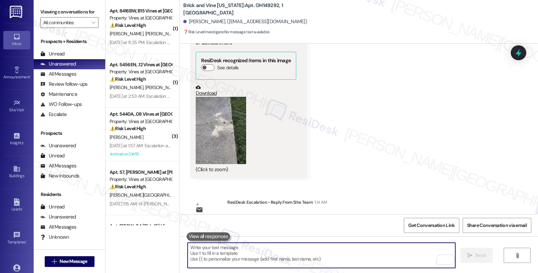
scroll to position [9003, 0]
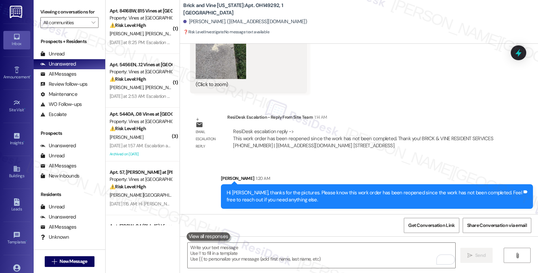
click at [488, 108] on div "Survey, sent via SMS Residesk Automated Survey Feb 26, 2025 at 2:07 AM Hi Tammy…" at bounding box center [359, 129] width 358 height 170
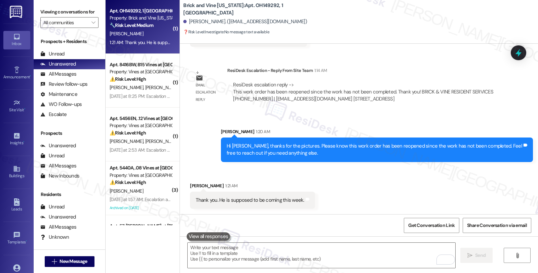
scroll to position [9050, 0]
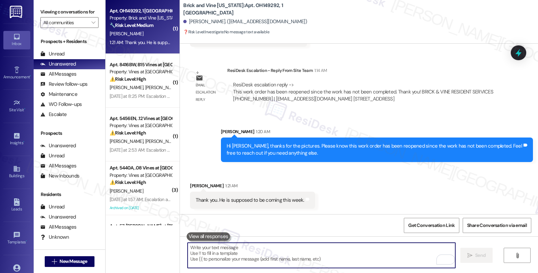
click at [198, 252] on textarea "To enrich screen reader interactions, please activate Accessibility in Grammarl…" at bounding box center [320, 255] width 267 height 25
click at [79, 79] on div "All Messages (undefined)" at bounding box center [70, 74] width 72 height 10
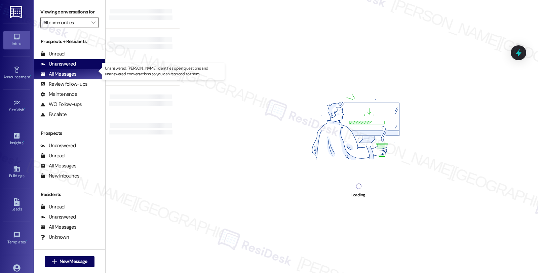
click at [76, 69] on div "Unanswered (0)" at bounding box center [70, 64] width 72 height 10
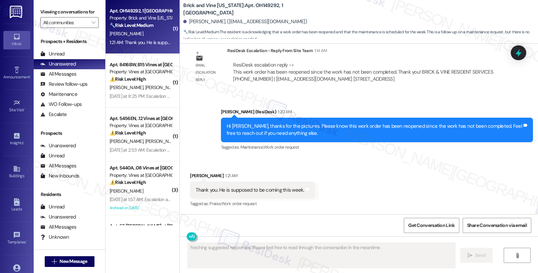
scroll to position [9070, 0]
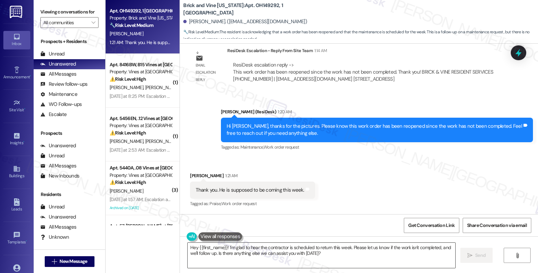
click at [187, 246] on textarea "Hey {{first_name}}! I'm glad to hear the contractor is scheduled to return this…" at bounding box center [320, 255] width 267 height 25
drag, startPoint x: 237, startPoint y: 249, endPoint x: 232, endPoint y: 249, distance: 4.4
click at [237, 249] on textarea "That's good to know! Hey {{first_name}}! I'm glad to hear the contractor is sch…" at bounding box center [320, 255] width 267 height 25
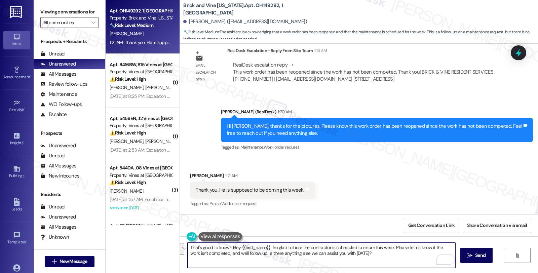
drag, startPoint x: 228, startPoint y: 247, endPoint x: 383, endPoint y: 254, distance: 154.7
click at [383, 254] on textarea "That's good to know! Hey {{first_name}}! I'm glad to hear the contractor is sch…" at bounding box center [320, 255] width 267 height 25
paste textarea "Should you have other concerns, please feel free to reach out. Have a great day!"
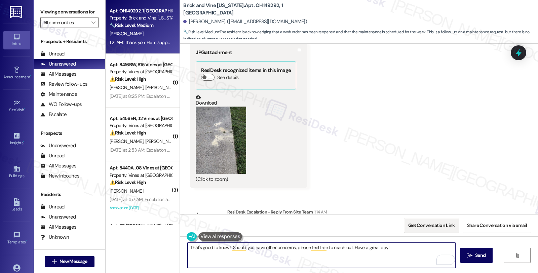
scroll to position [8883, 0]
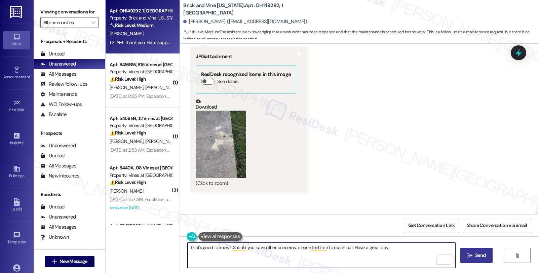
type textarea "That's good to know! Should you have other concerns, please feel free to reach …"
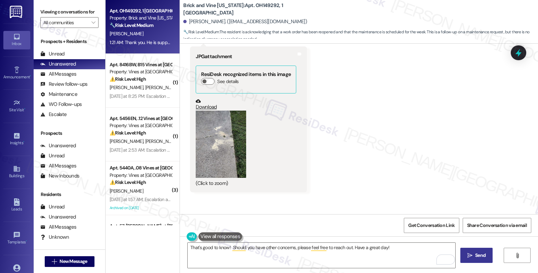
click at [476, 252] on span "Send" at bounding box center [480, 255] width 10 height 7
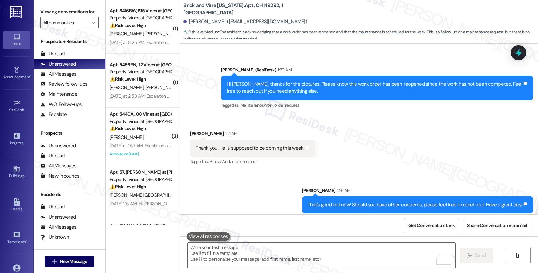
scroll to position [9117, 0]
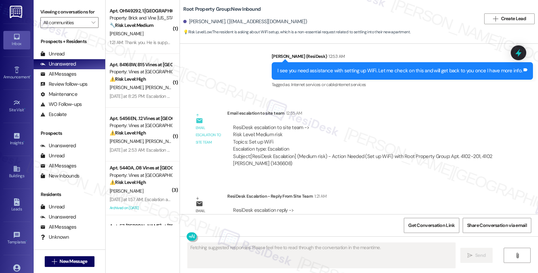
scroll to position [420, 0]
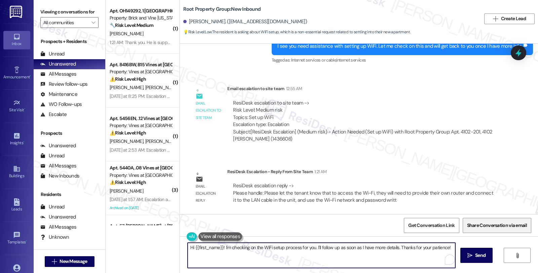
drag, startPoint x: 359, startPoint y: 247, endPoint x: 467, endPoint y: 227, distance: 110.3
click at [469, 238] on div "Hi {{first_name}}! I'm checking on the WiFi setup process for you. I'll follow …" at bounding box center [359, 261] width 358 height 50
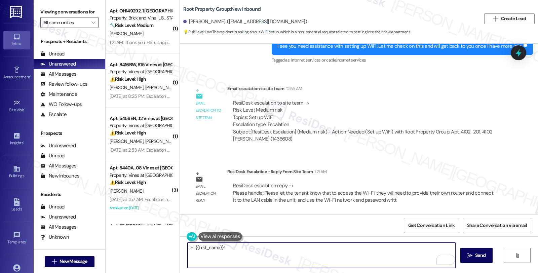
paste textarea "Please let the tenant know that to access the Wi-Fi, they will need to provide …"
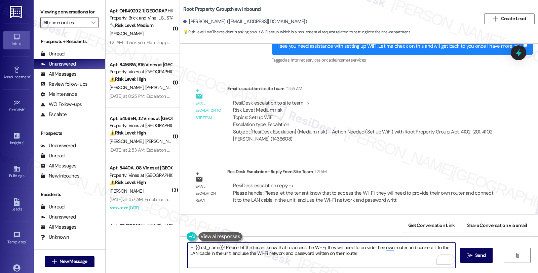
click at [219, 246] on textarea "Hi {{first_name}}! Please let the tenant know that to access the Wi-Fi, they wi…" at bounding box center [320, 255] width 267 height 25
type textarea "Hi {{first_name}}. I Please let the tenant know that to access the Wi-Fi, they …"
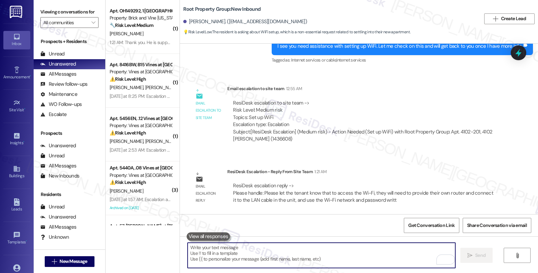
paste textarea "Please let the tenant know that to access the Wi-Fi, they will need to provide …"
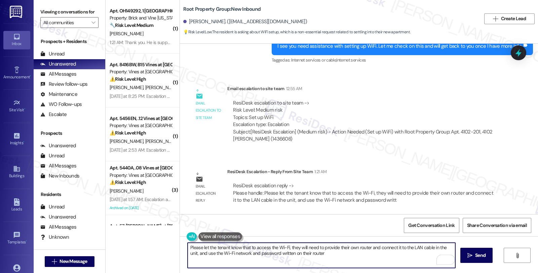
click at [187, 246] on textarea "Please let the tenant know that to access the Wi-Fi, they will need to provide …" at bounding box center [320, 255] width 267 height 25
click at [184, 6] on b "Root Property Group: New Inbound" at bounding box center [221, 9] width 77 height 7
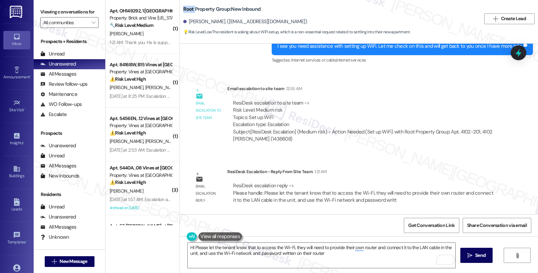
click at [184, 6] on b "Root Property Group: New Inbound" at bounding box center [221, 9] width 77 height 7
copy b "Root"
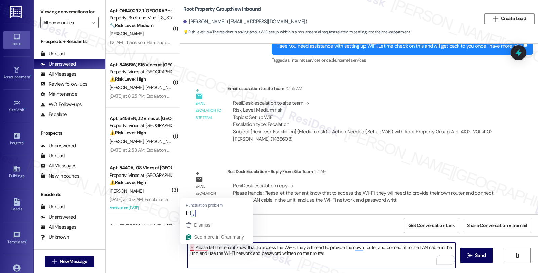
click at [187, 248] on textarea "HI Please let the tenant know that to access the Wi-Fi, they will need to provi…" at bounding box center [320, 255] width 267 height 25
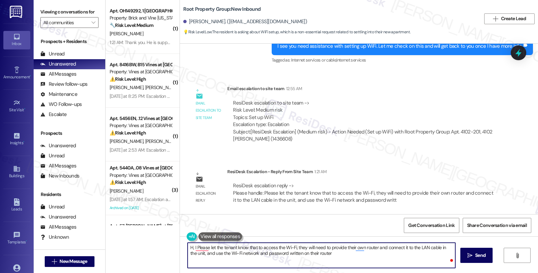
paste textarea "Root"
click at [196, 18] on div "[PERSON_NAME]. ([EMAIL_ADDRESS][DOMAIN_NAME])" at bounding box center [245, 21] width 124 height 7
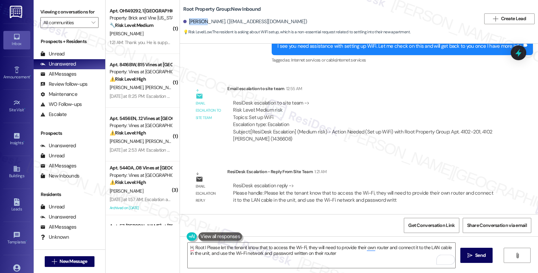
click at [196, 18] on div "[PERSON_NAME]. ([EMAIL_ADDRESS][DOMAIN_NAME])" at bounding box center [245, 21] width 124 height 7
copy div "[PERSON_NAME]"
click at [196, 246] on textarea "H, Root I Please let the tenant know that to access the Wi-Fi, they will need t…" at bounding box center [320, 255] width 267 height 25
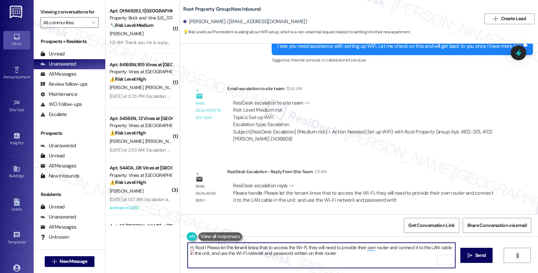
click at [196, 246] on textarea "H, Root I Please let the tenant know that to access the Wi-Fi, they will need t…" at bounding box center [320, 255] width 267 height 25
paste textarea "[PERSON_NAME]"
click at [324, 248] on textarea "Hi [PERSON_NAME], I'd like to give you an update. I Please let the tenant know …" at bounding box center [320, 255] width 267 height 25
click at [304, 248] on textarea "Hi [PERSON_NAME], I'd like to give you an update. To access the Wi-Fi, they wil…" at bounding box center [320, 255] width 267 height 25
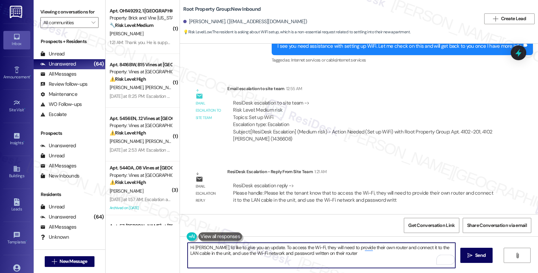
click at [304, 248] on textarea "Hi [PERSON_NAME], I'd like to give you an update. To access the Wi-Fi, they wil…" at bounding box center [320, 255] width 267 height 25
click at [354, 246] on textarea "Hi [PERSON_NAME], I'd like to give you an update. To access the Wi-Fi, you will…" at bounding box center [320, 255] width 267 height 25
click at [201, 251] on textarea "Hi [PERSON_NAME], I'd like to give you an update. To access the Wi-Fi, you will…" at bounding box center [320, 255] width 267 height 25
click at [308, 253] on textarea "Hi [PERSON_NAME], I'd like to give you an update. To access the Wi-Fi, you will…" at bounding box center [320, 255] width 267 height 25
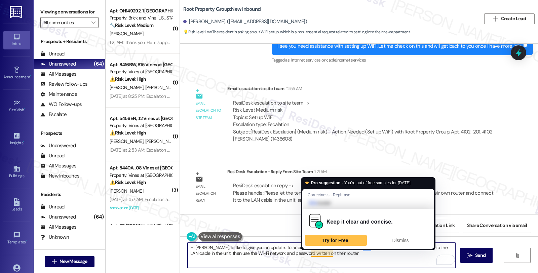
click at [308, 253] on textarea "Hi [PERSON_NAME], I'd like to give you an update. To access the Wi-Fi, you will…" at bounding box center [320, 255] width 267 height 25
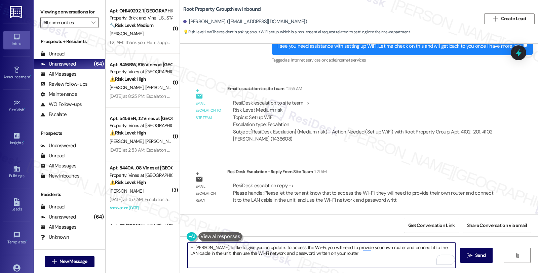
click at [333, 252] on textarea "Hi [PERSON_NAME], I'd like to give you an update. To access the Wi-Fi, you will…" at bounding box center [320, 255] width 267 height 25
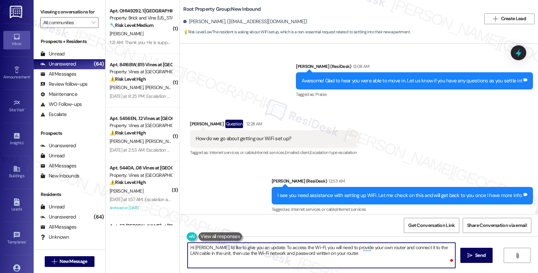
scroll to position [271, 0]
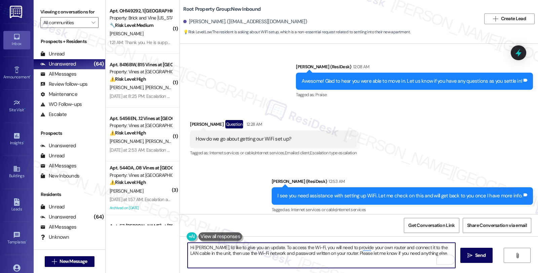
type textarea "Hi [PERSON_NAME], I'd like to give you an update. To access the Wi-Fi, you will…"
click at [394, 254] on textarea "Hi [PERSON_NAME], I'd like to give you an update. To access the Wi-Fi, you will…" at bounding box center [320, 255] width 267 height 25
click at [467, 254] on icon "" at bounding box center [469, 255] width 5 height 5
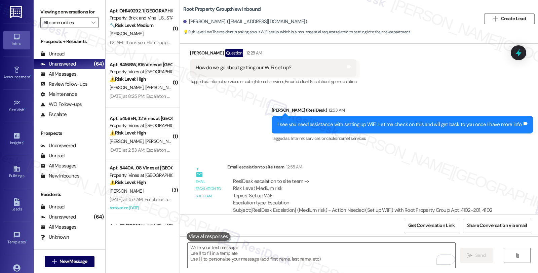
scroll to position [420, 0]
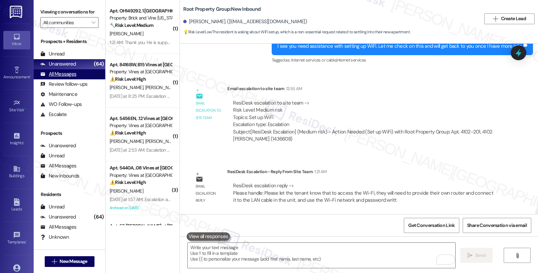
click at [84, 79] on div "All Messages (undefined)" at bounding box center [70, 74] width 72 height 10
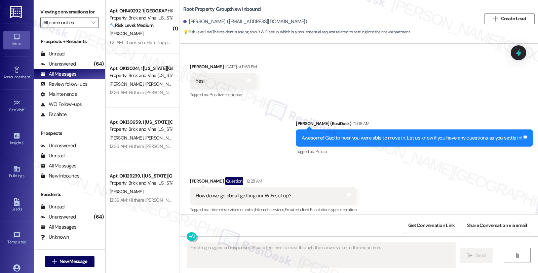
scroll to position [219, 0]
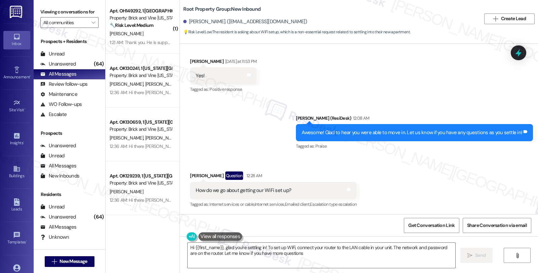
type textarea "Hi {{first_name}}, glad you're settling in! To set up WiFi, connect your router…"
click at [455, 68] on div "Received via SMS [PERSON_NAME] [DATE] at 11:53 PM Yes! Tags and notes Tagged as…" at bounding box center [359, 71] width 358 height 57
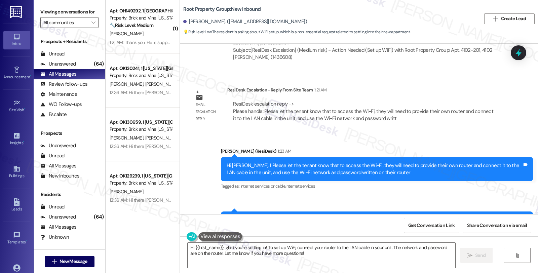
scroll to position [501, 0]
